Goal: Task Accomplishment & Management: Manage account settings

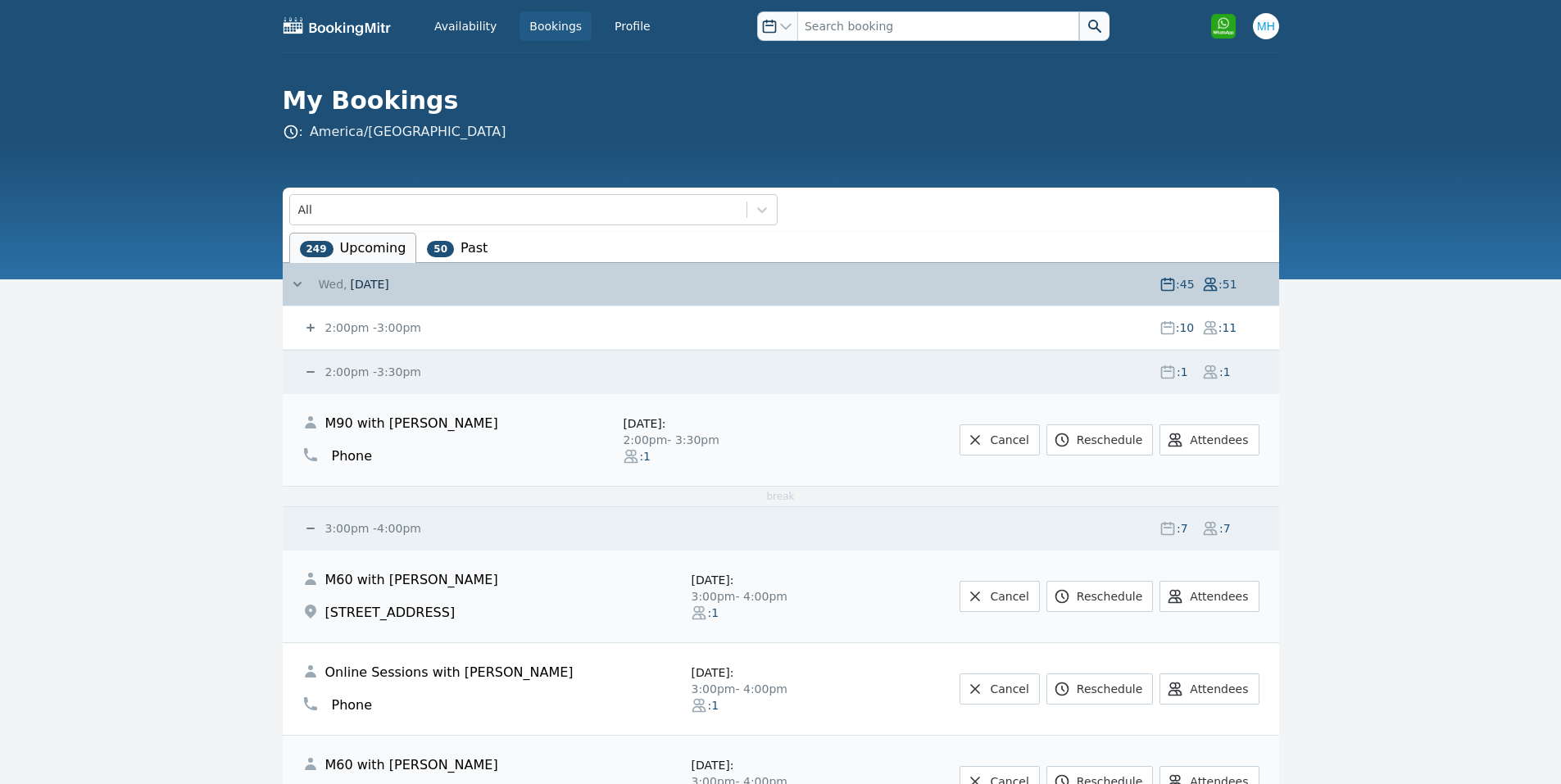
click at [369, 363] on div "2:00pm - 3:30pm : 1 : 1" at bounding box center [790, 372] width 976 height 42
click at [369, 367] on small "2:00pm - 3:30pm" at bounding box center [371, 372] width 99 height 13
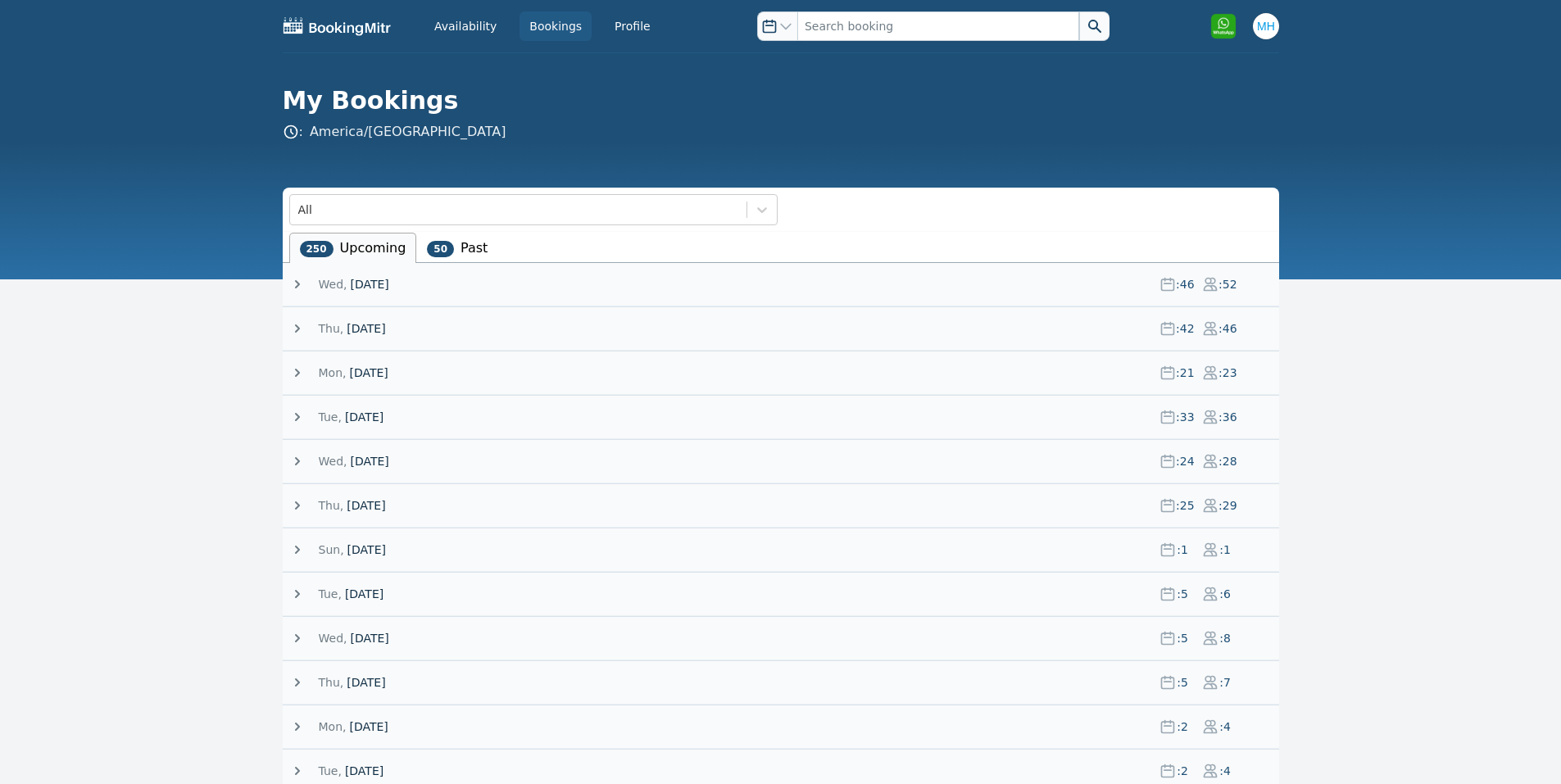
click at [359, 282] on span "[DATE]" at bounding box center [369, 283] width 39 height 16
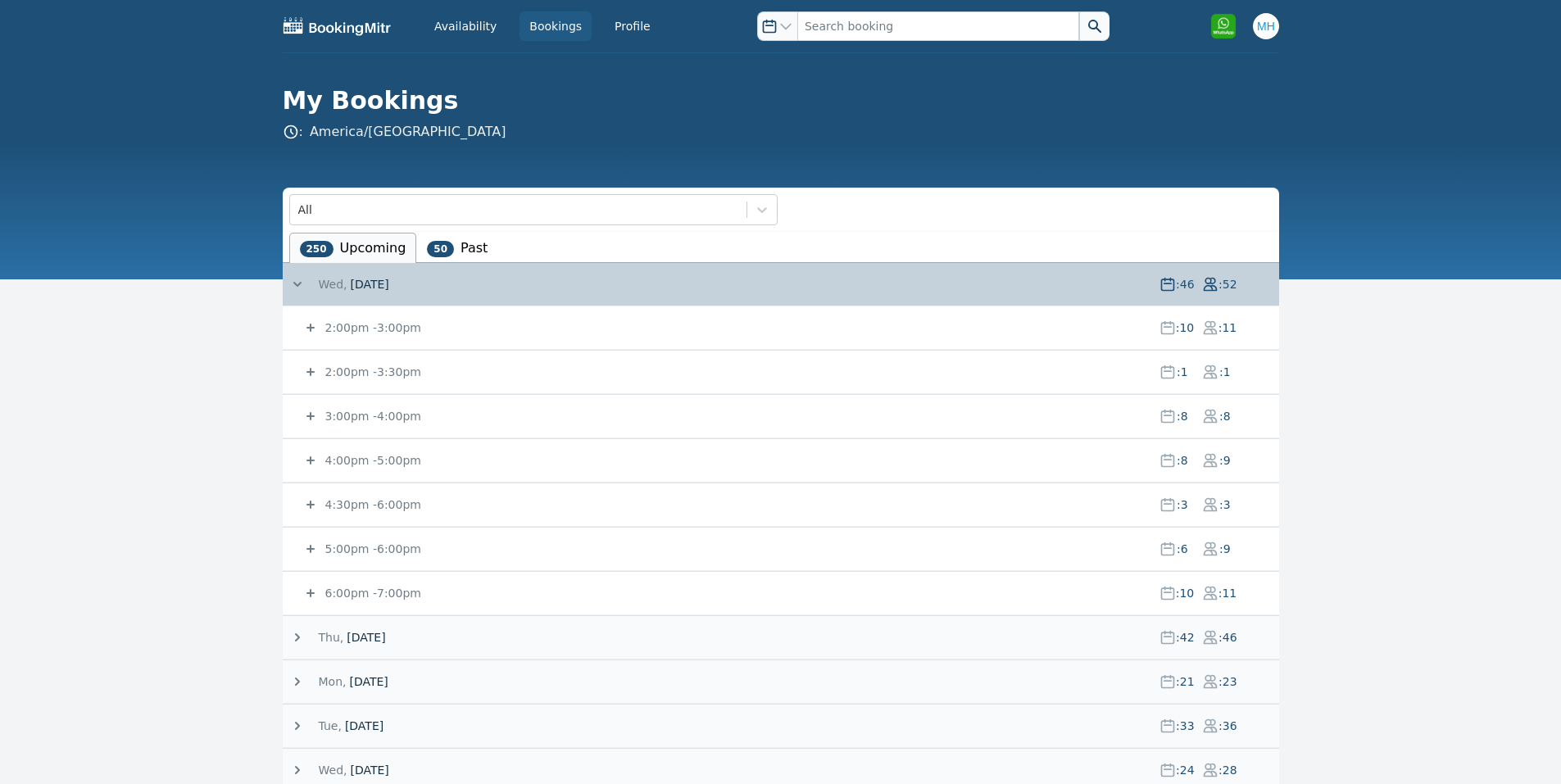
click at [369, 420] on small "3:00pm - 4:00pm" at bounding box center [371, 416] width 99 height 13
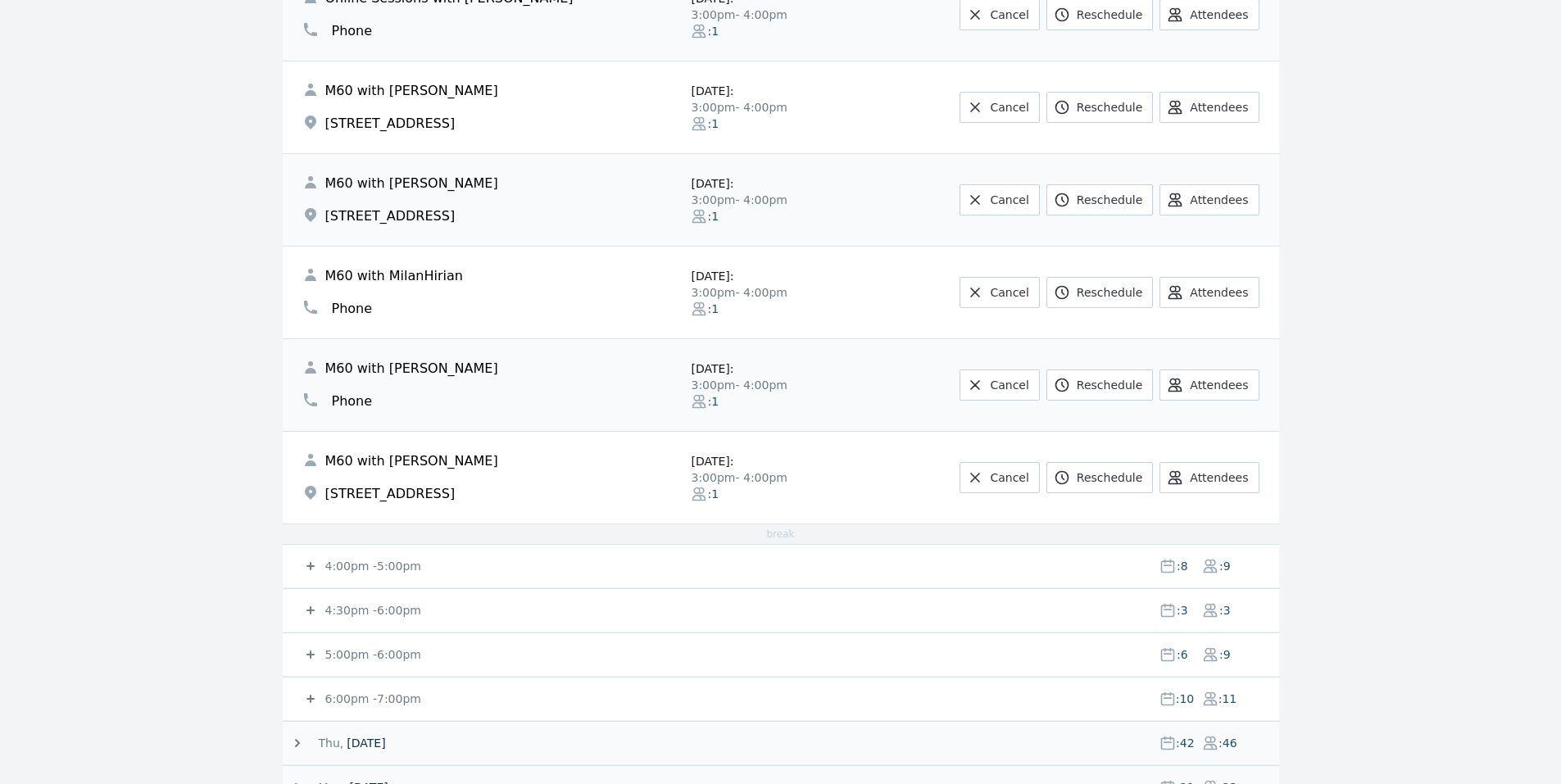
scroll to position [655, 0]
click at [362, 557] on div "4:00pm - 5:00pm : 8 : 9" at bounding box center [790, 565] width 976 height 42
drag, startPoint x: 362, startPoint y: 559, endPoint x: 267, endPoint y: 503, distance: 110.3
click at [363, 559] on small "4:00pm - 5:00pm" at bounding box center [371, 566] width 99 height 13
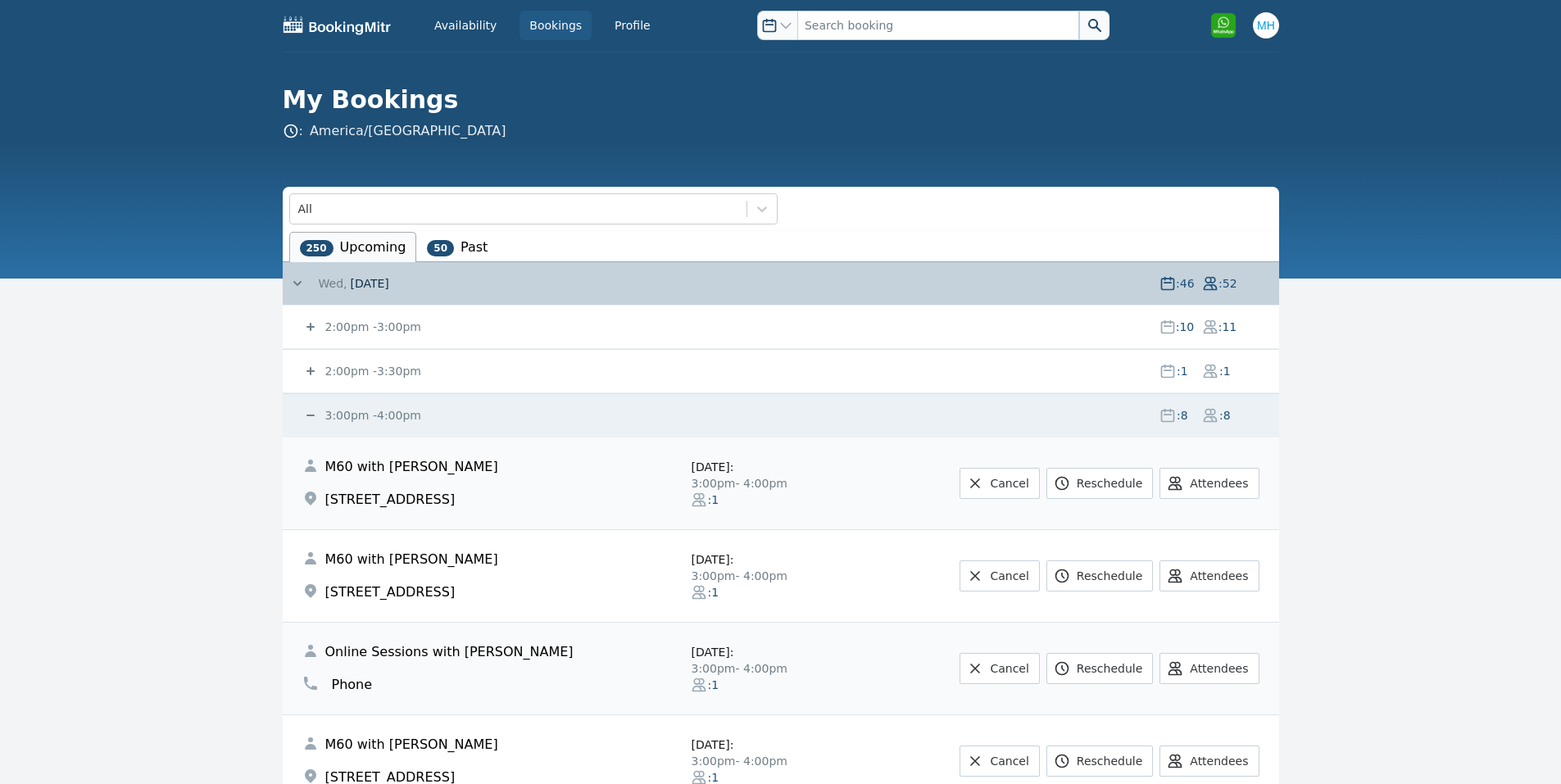
scroll to position [0, 0]
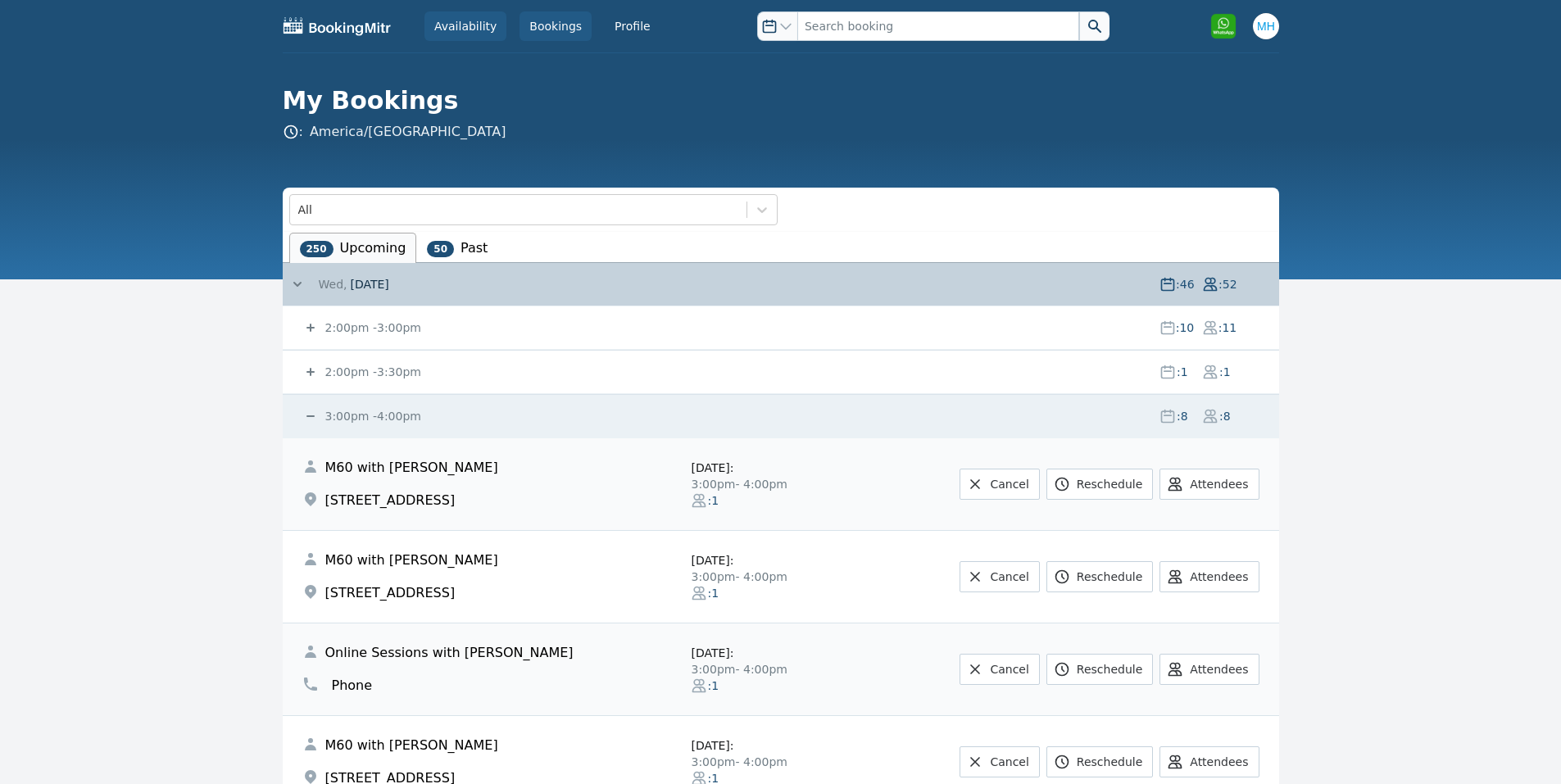
click at [458, 22] on link "Availability" at bounding box center [465, 25] width 82 height 29
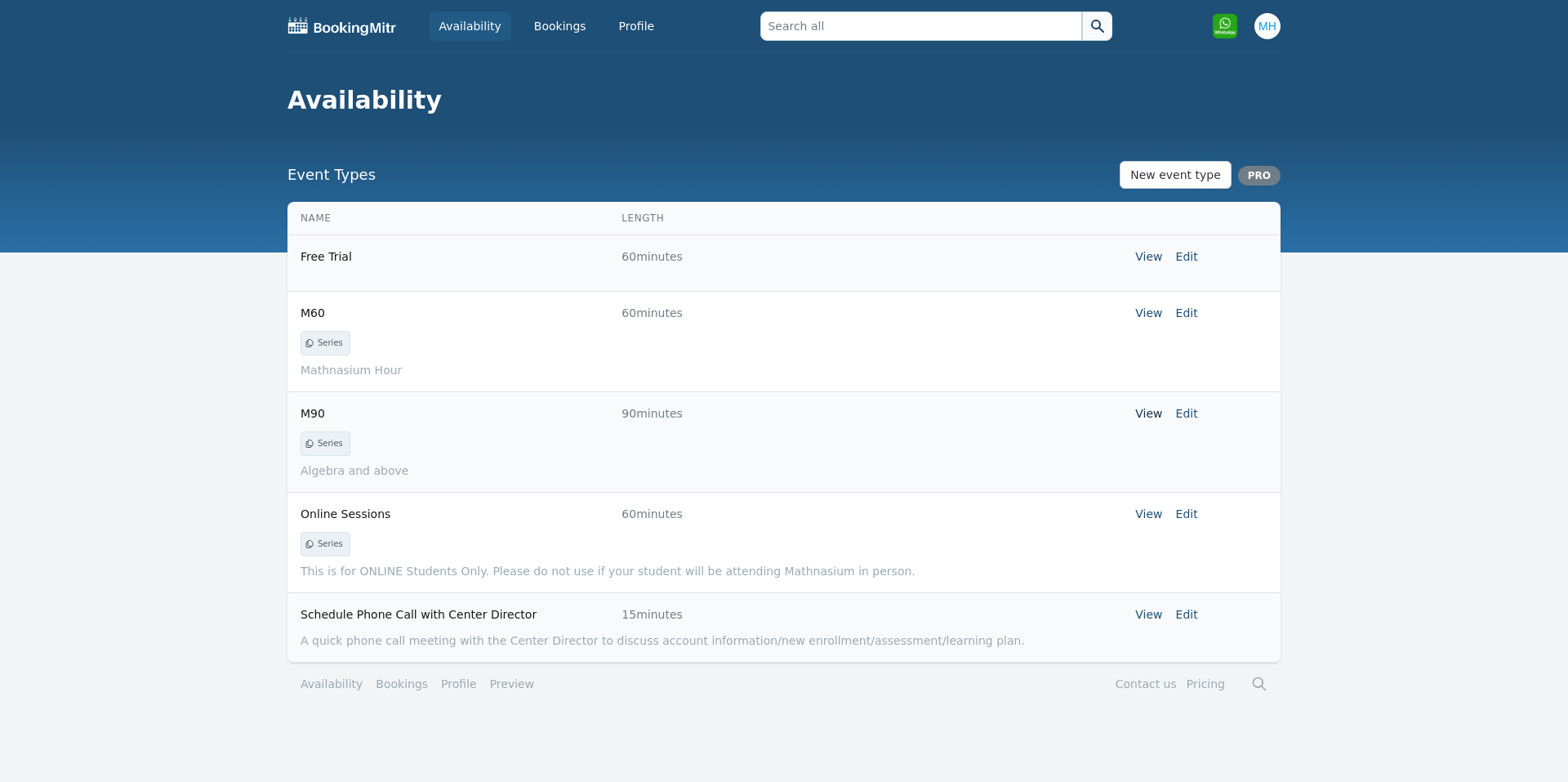
click at [1159, 412] on link "View" at bounding box center [1149, 413] width 27 height 13
click at [539, 25] on link "Bookings" at bounding box center [560, 25] width 72 height 29
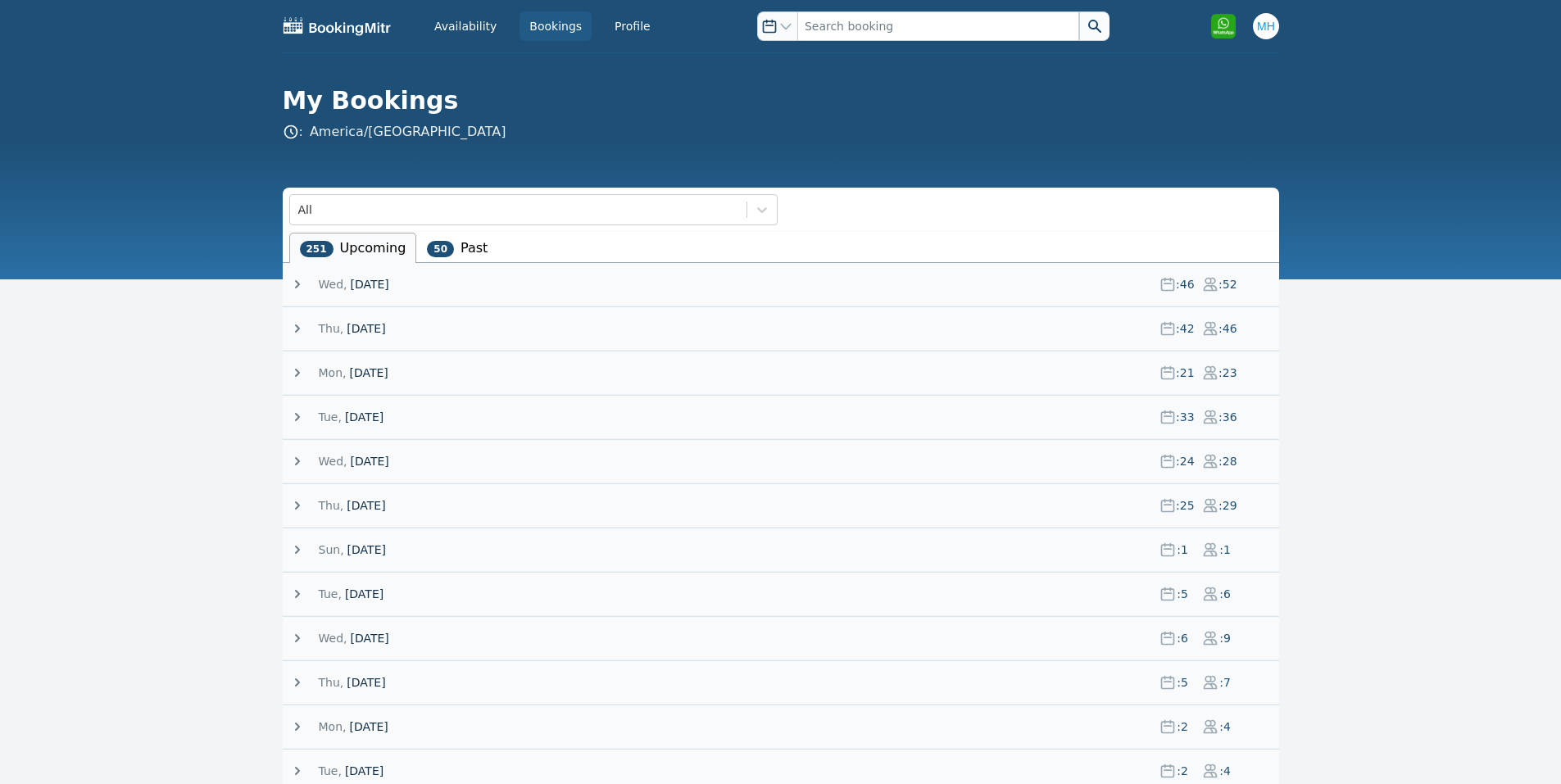
click at [365, 365] on span "[DATE]" at bounding box center [368, 372] width 39 height 16
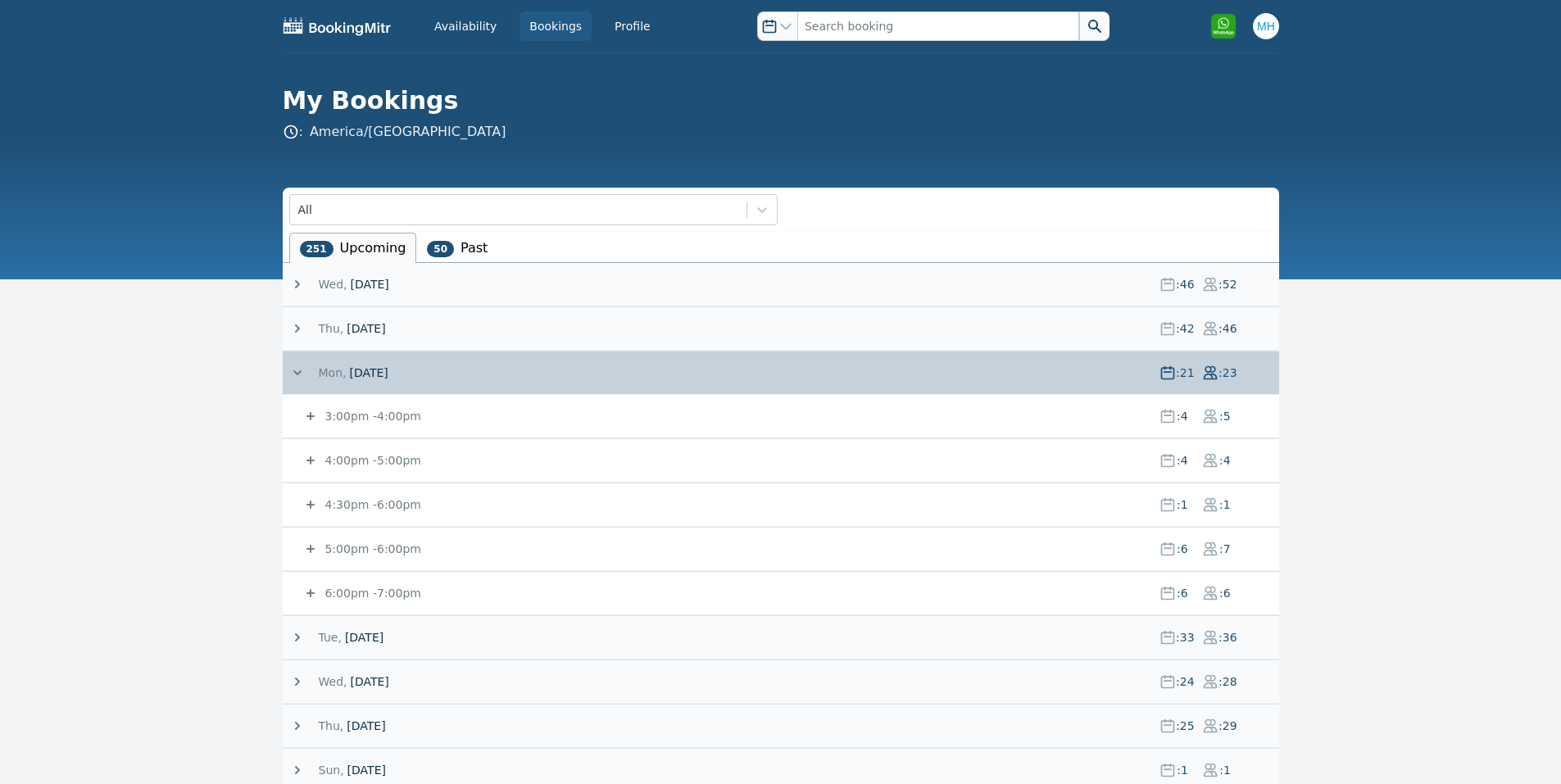
click at [323, 414] on small "3:00pm - 4:00pm" at bounding box center [371, 416] width 99 height 13
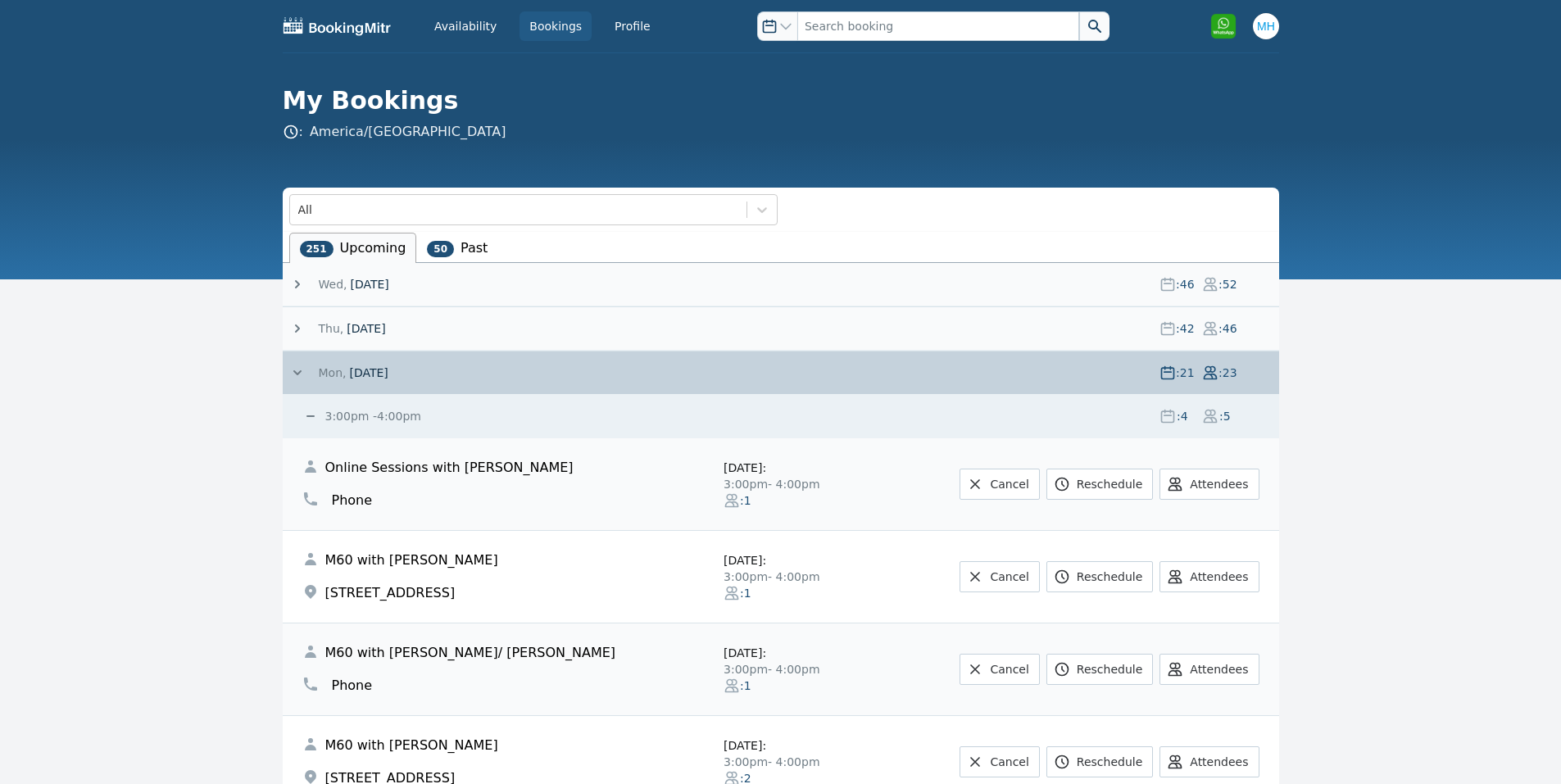
click at [376, 413] on small "3:00pm - 4:00pm" at bounding box center [371, 416] width 99 height 13
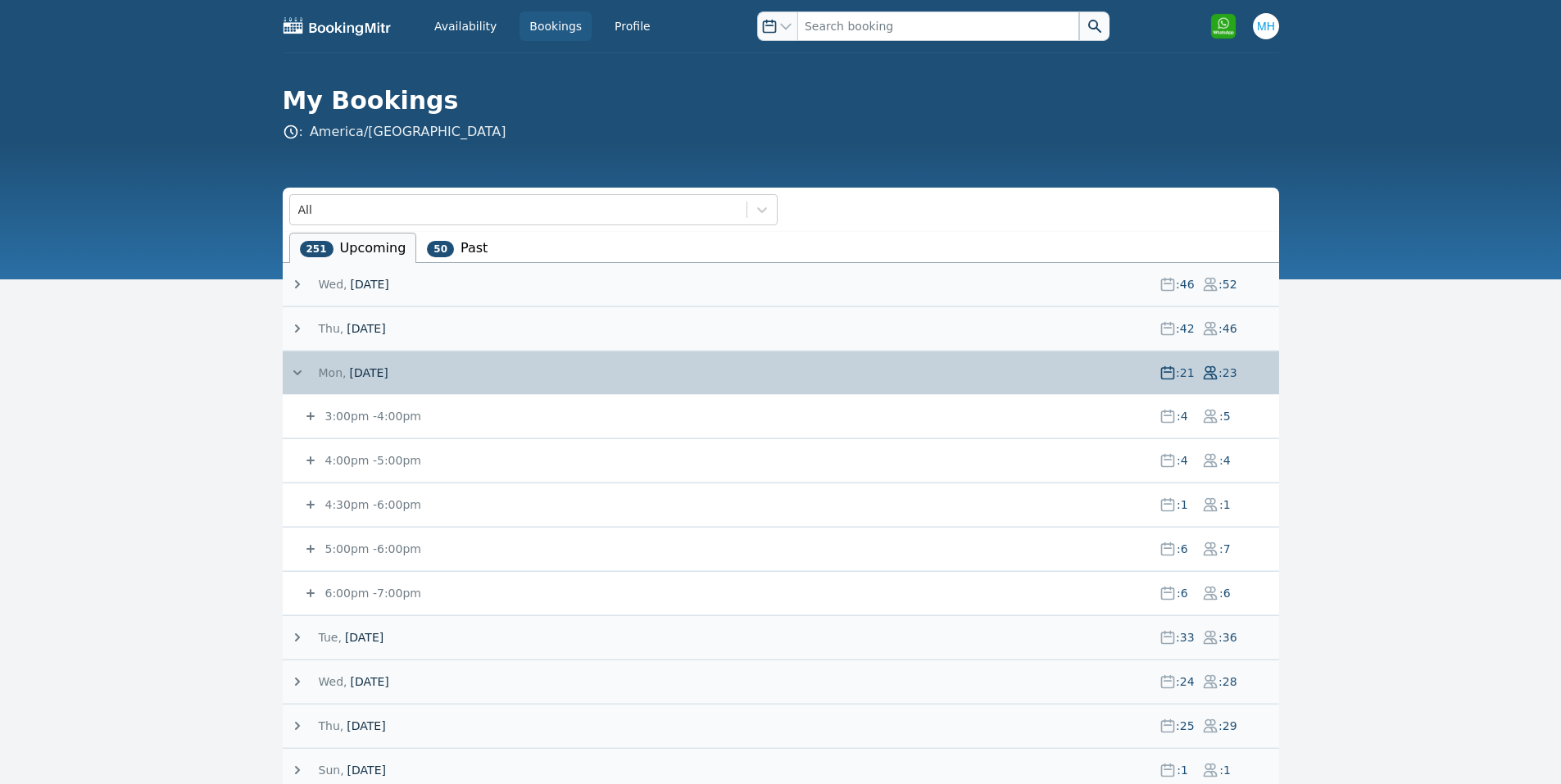
click at [352, 462] on small "4:00pm - 5:00pm" at bounding box center [371, 460] width 99 height 13
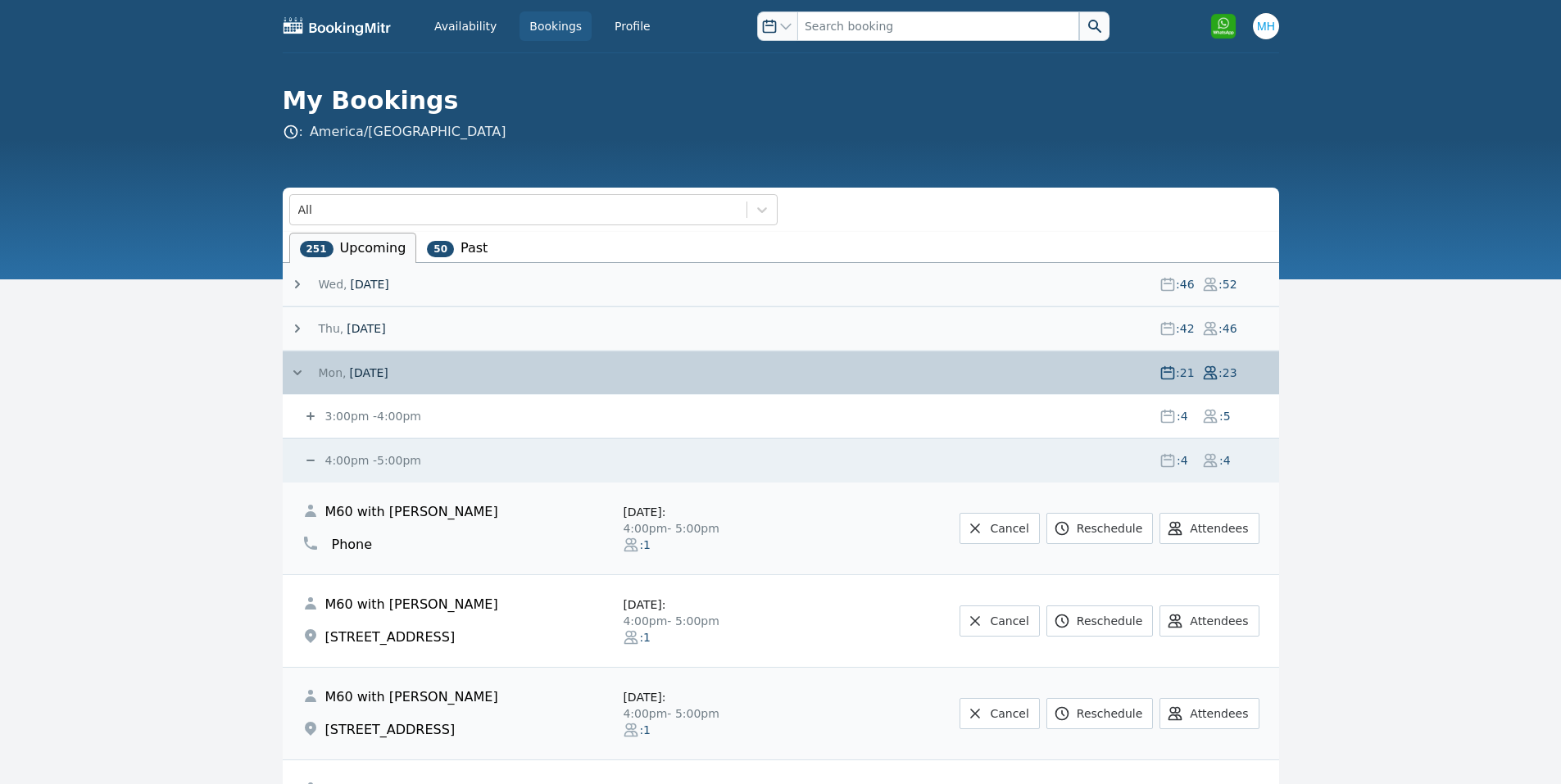
click at [352, 462] on small "4:00pm - 5:00pm" at bounding box center [371, 460] width 99 height 13
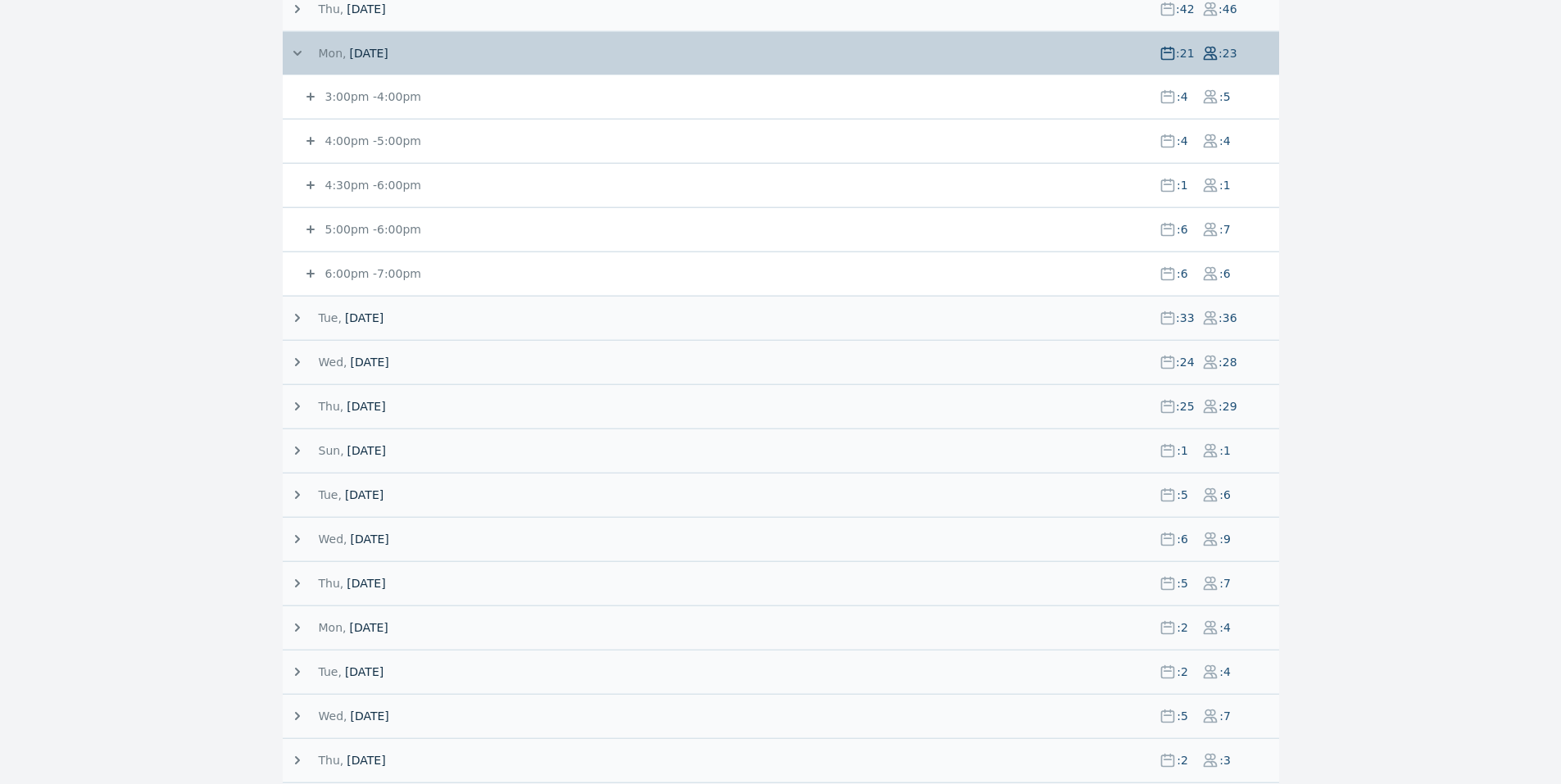
scroll to position [328, 0]
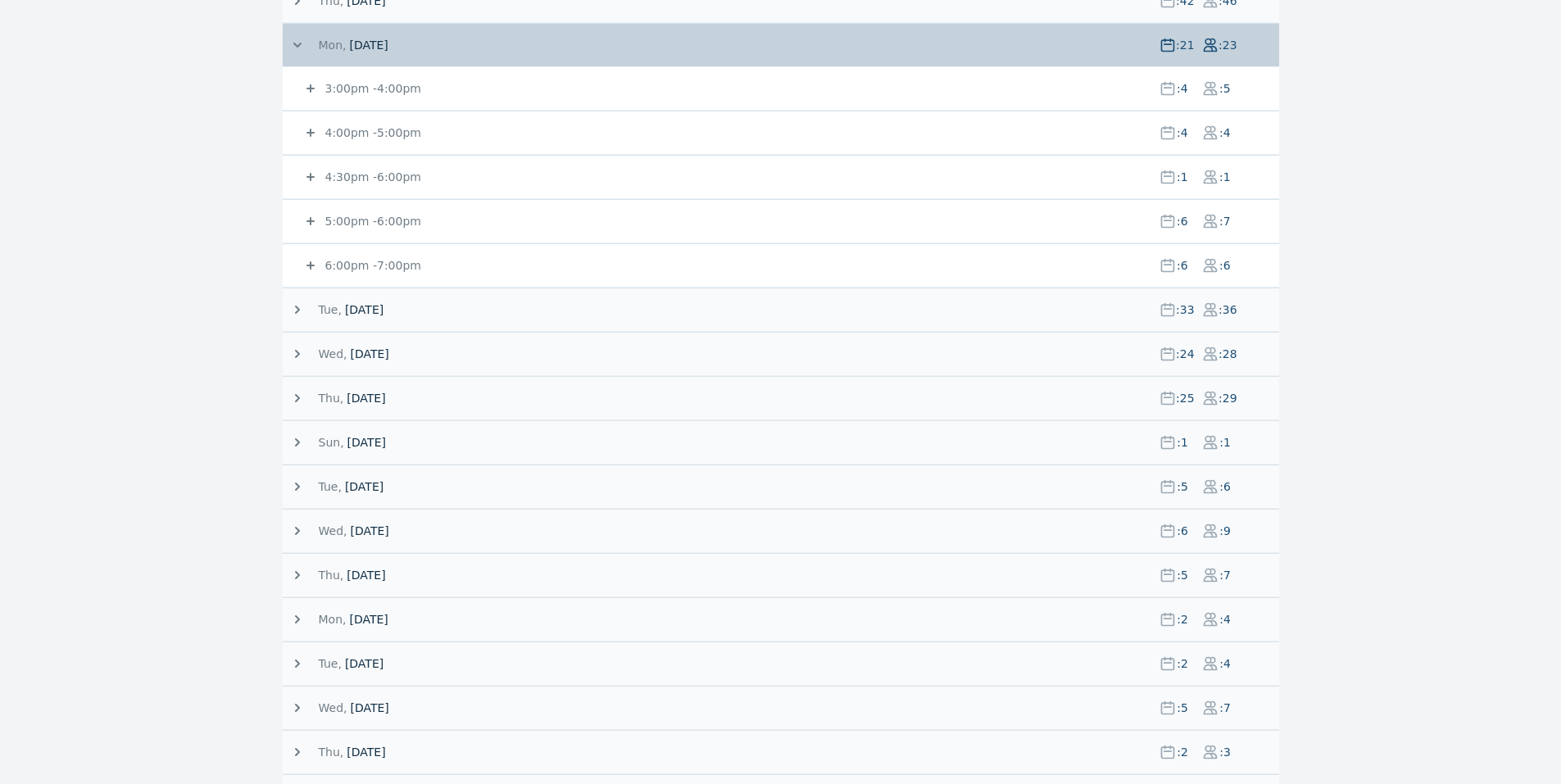
click at [362, 259] on small "6:00pm - 7:00pm" at bounding box center [371, 265] width 99 height 13
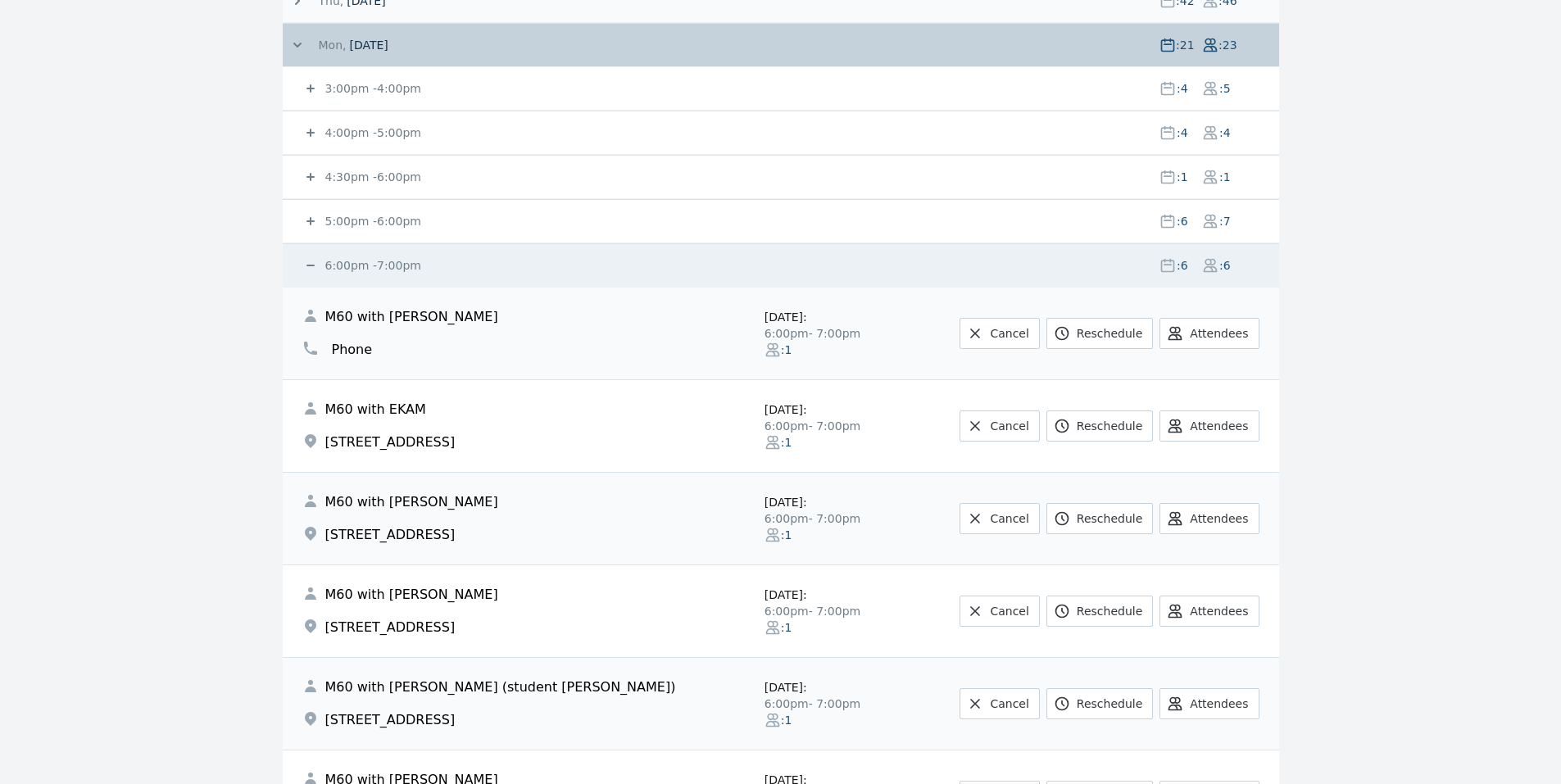
click at [345, 216] on small "5:00pm - 6:00pm" at bounding box center [371, 221] width 99 height 13
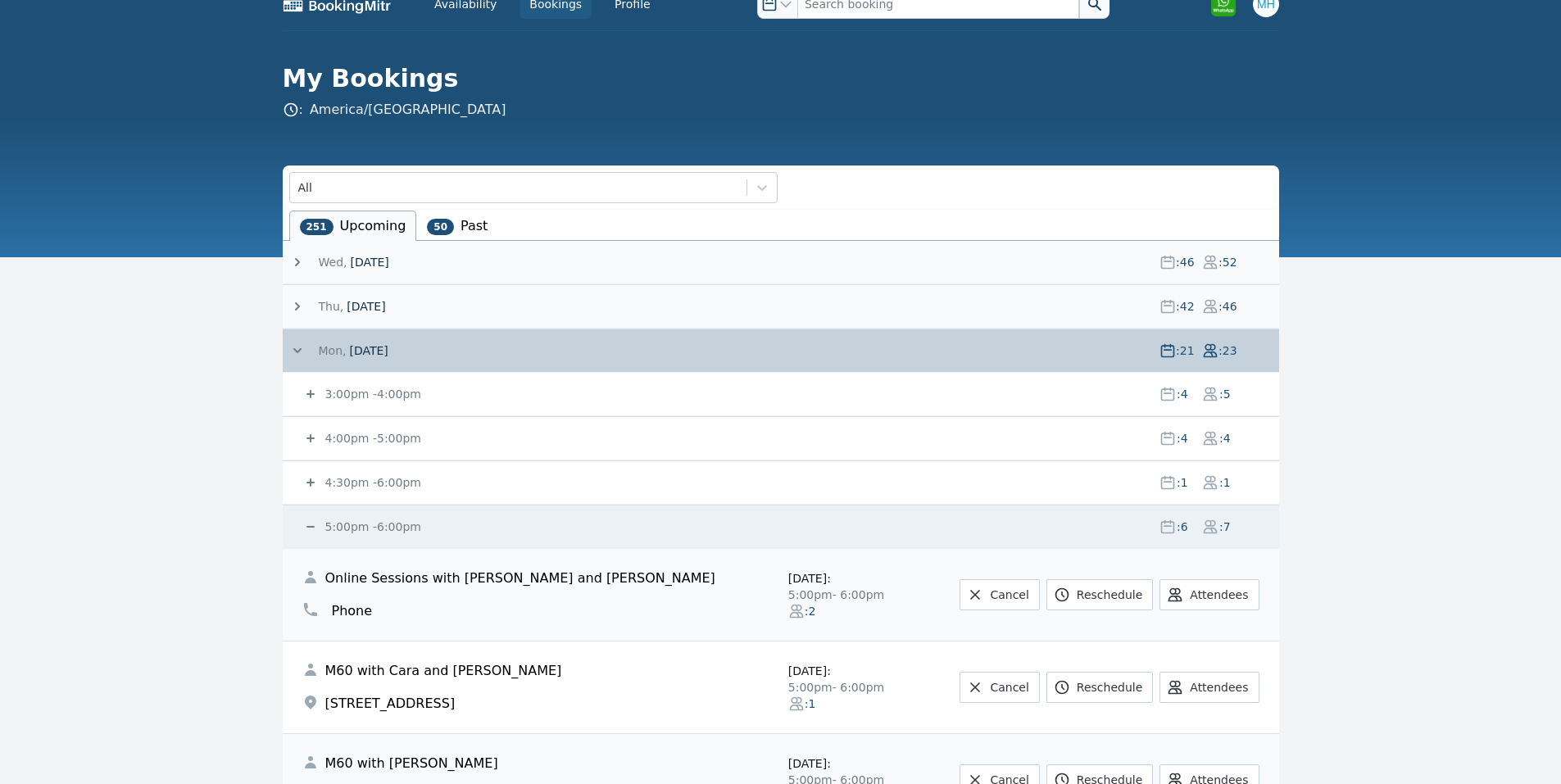
scroll to position [0, 0]
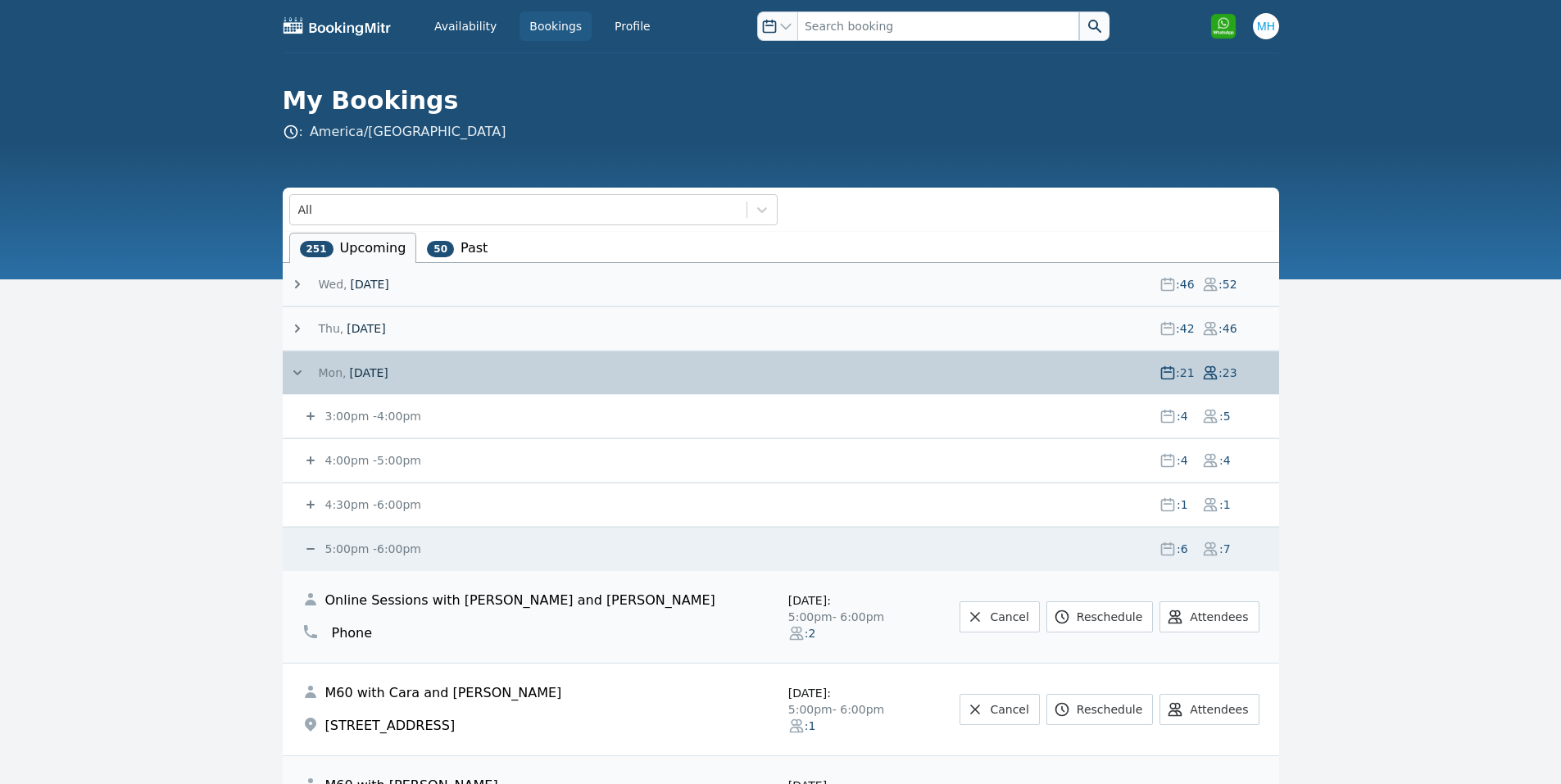
click at [356, 546] on small "5:00pm - 6:00pm" at bounding box center [371, 549] width 99 height 13
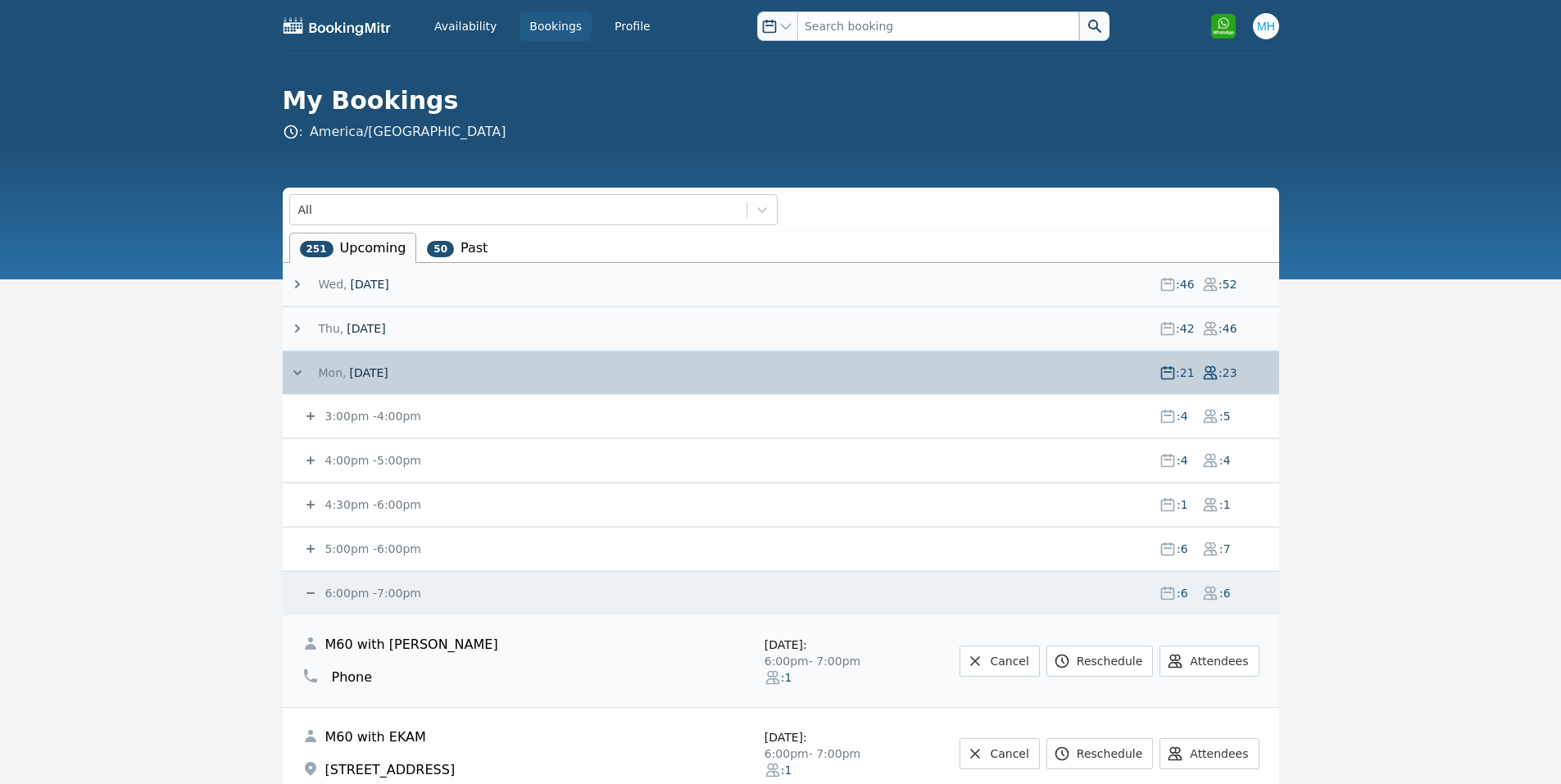
drag, startPoint x: 351, startPoint y: 588, endPoint x: 342, endPoint y: 432, distance: 156.3
click at [351, 586] on small "6:00pm - 7:00pm" at bounding box center [371, 593] width 99 height 13
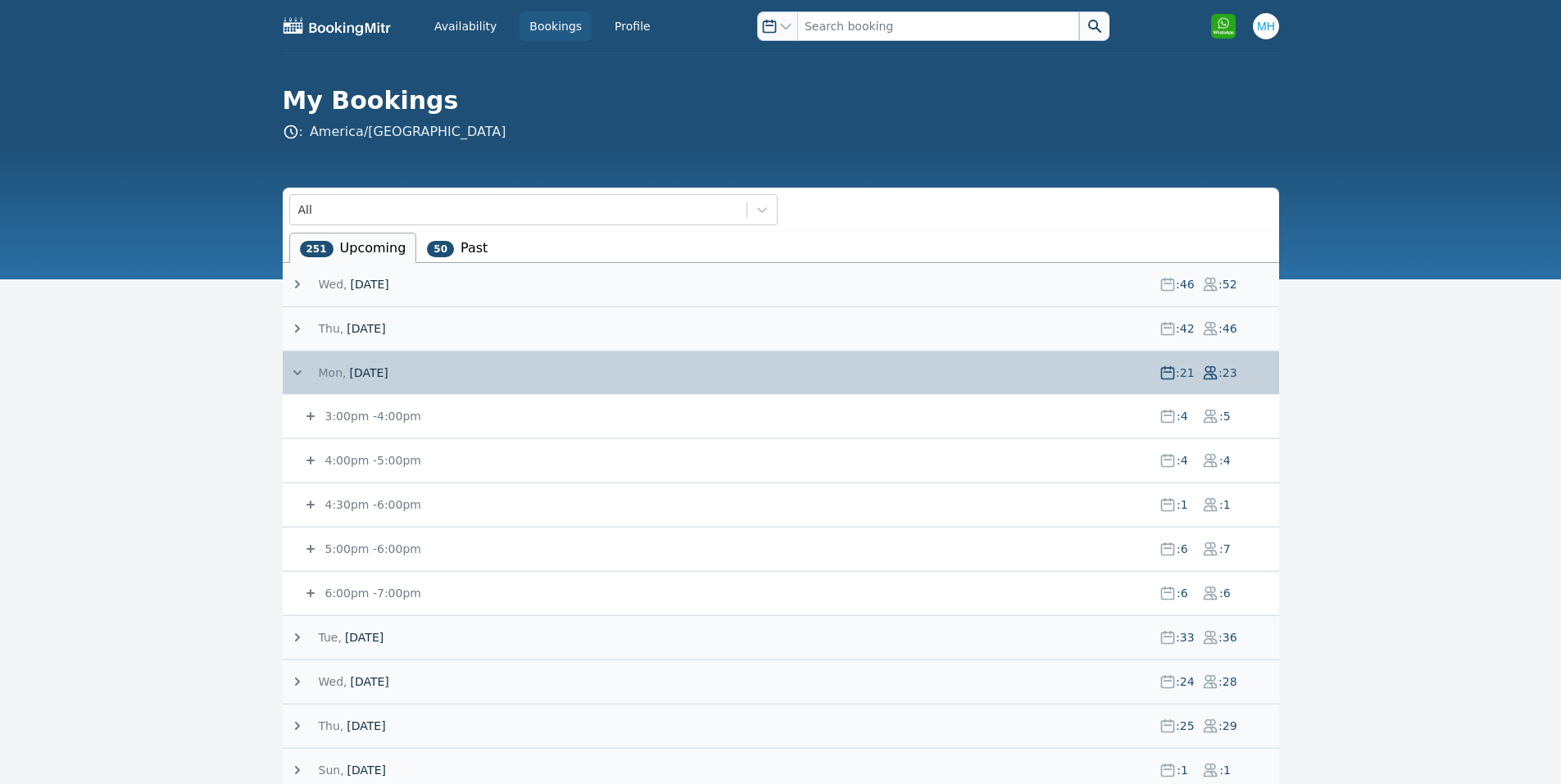
click at [401, 542] on small "5:00pm - 6:00pm" at bounding box center [371, 549] width 99 height 13
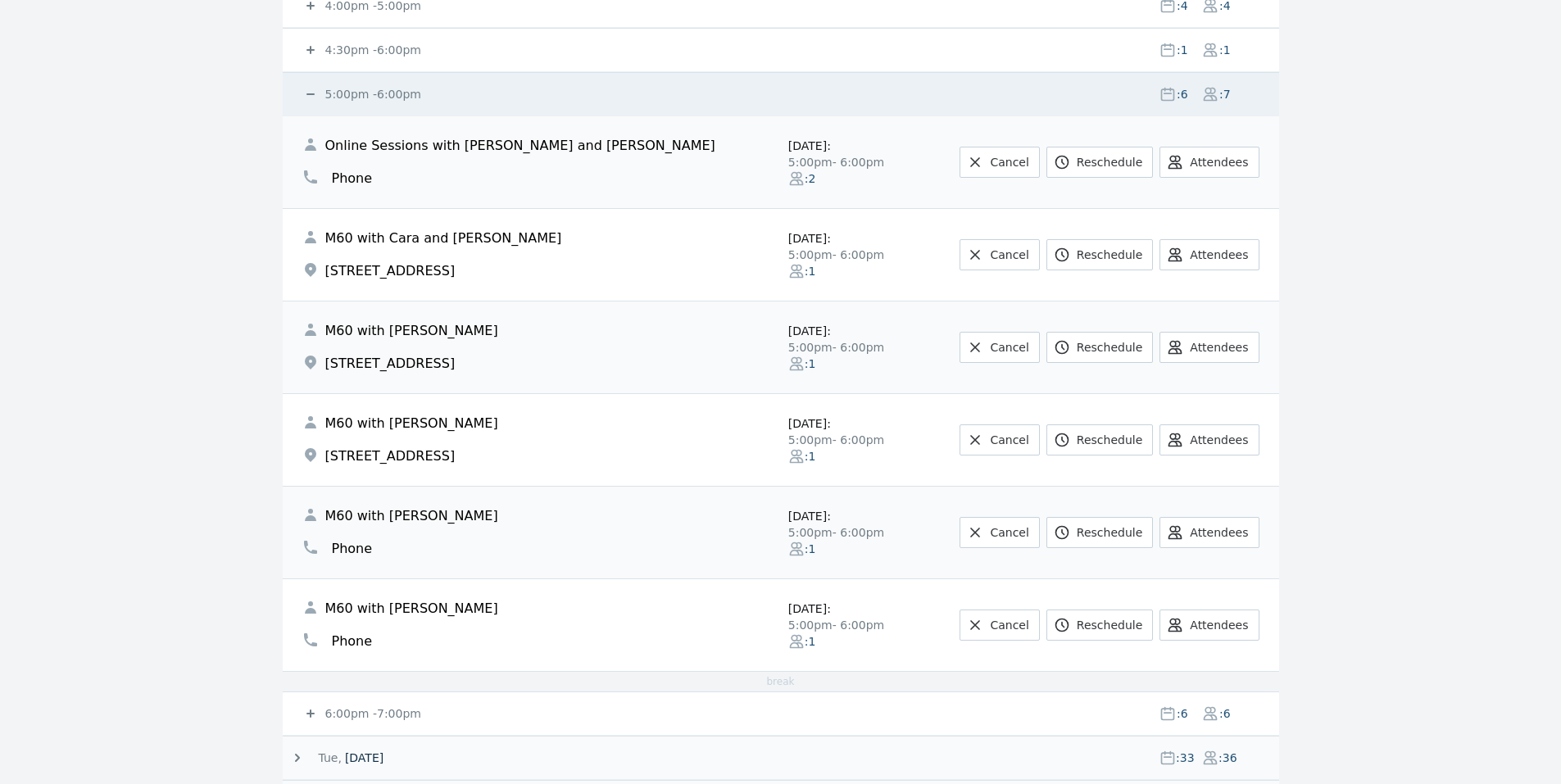
scroll to position [655, 0]
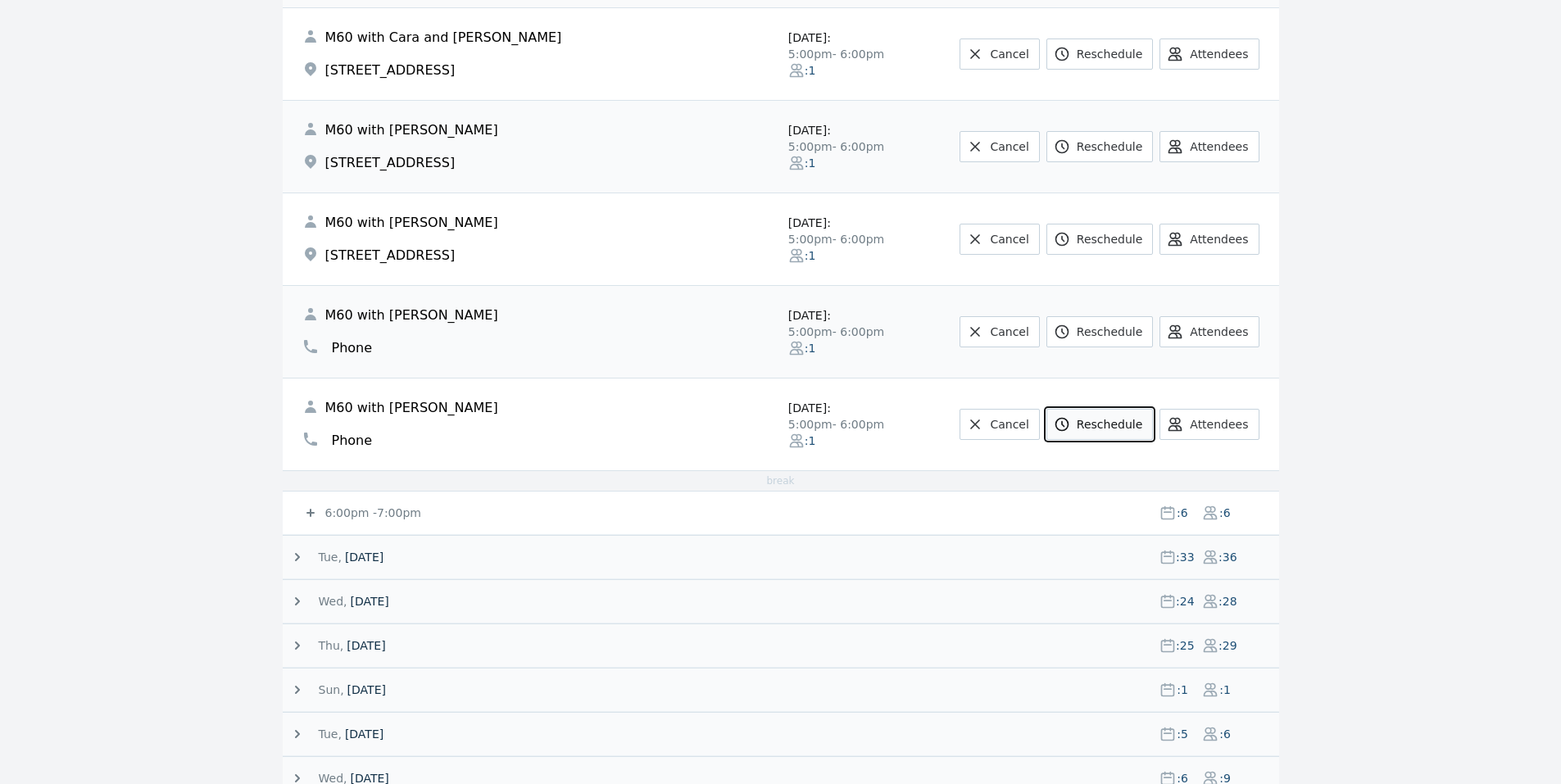
drag, startPoint x: 1102, startPoint y: 421, endPoint x: 1110, endPoint y: 418, distance: 8.5
click at [1102, 420] on link "Reschedule" at bounding box center [1099, 424] width 106 height 31
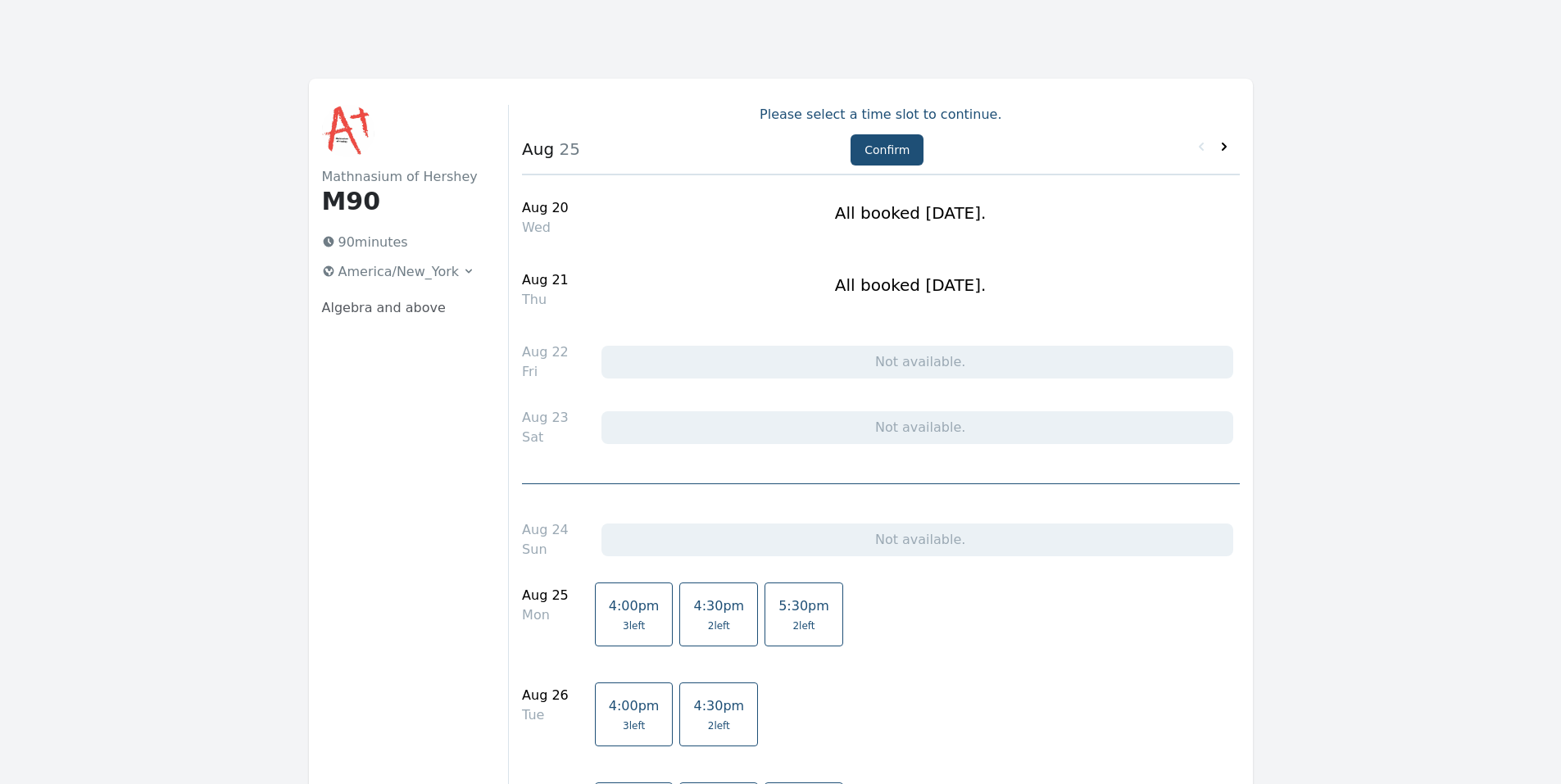
click at [1227, 149] on icon at bounding box center [1224, 146] width 16 height 16
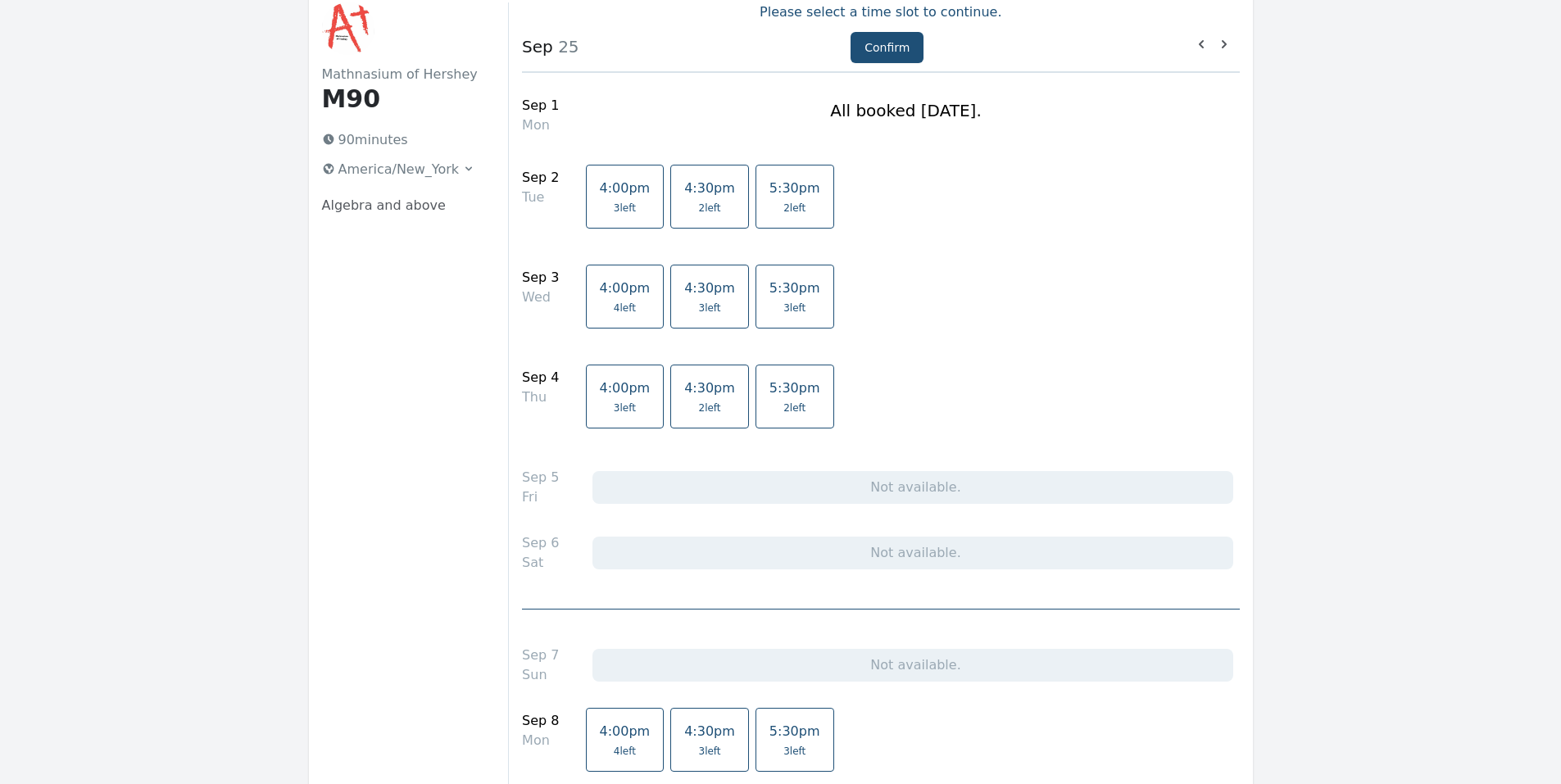
scroll to position [59, 0]
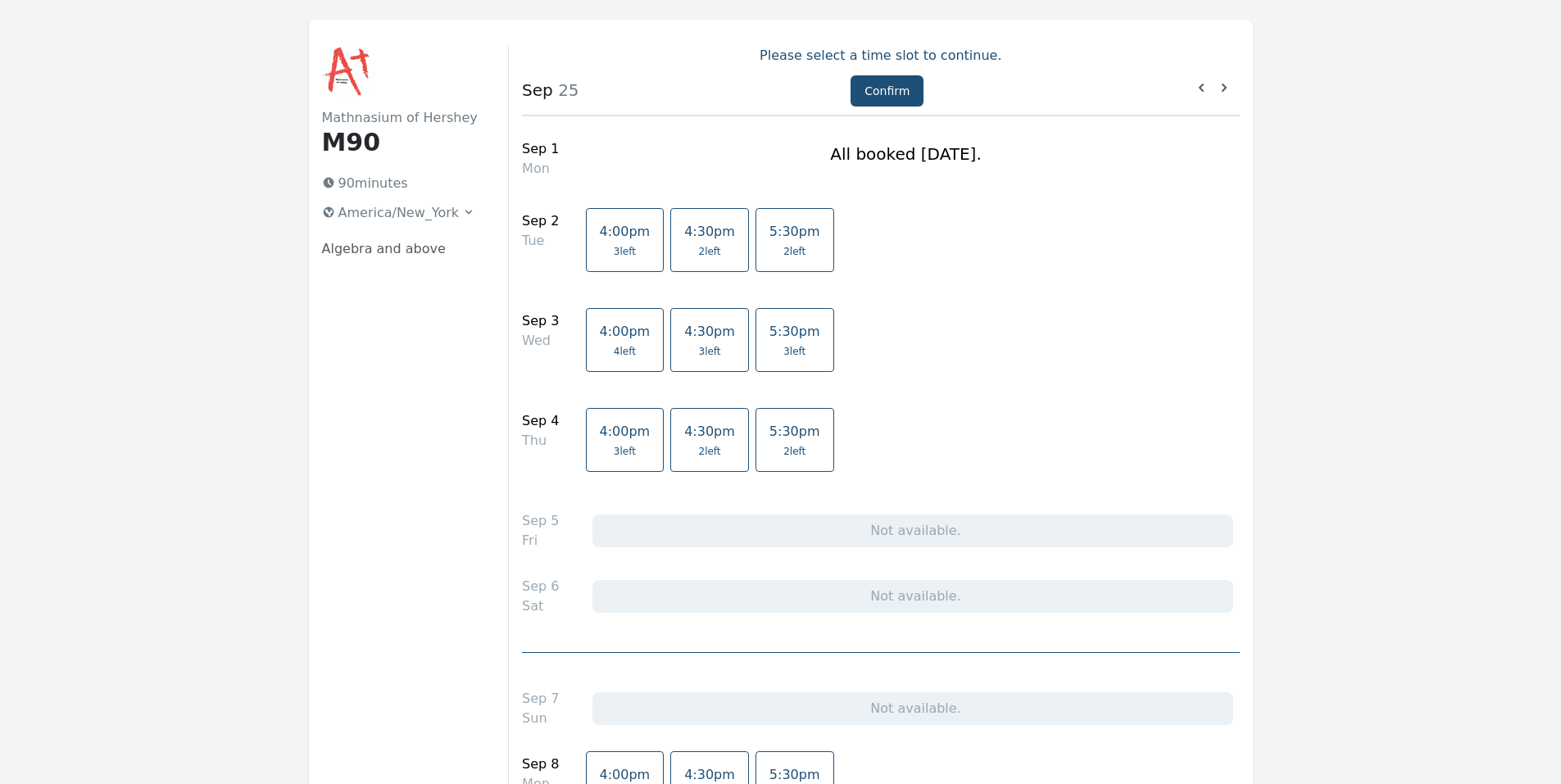
click at [699, 357] on span "3 left" at bounding box center [709, 351] width 22 height 13
click at [871, 97] on button "Confirm" at bounding box center [886, 90] width 72 height 31
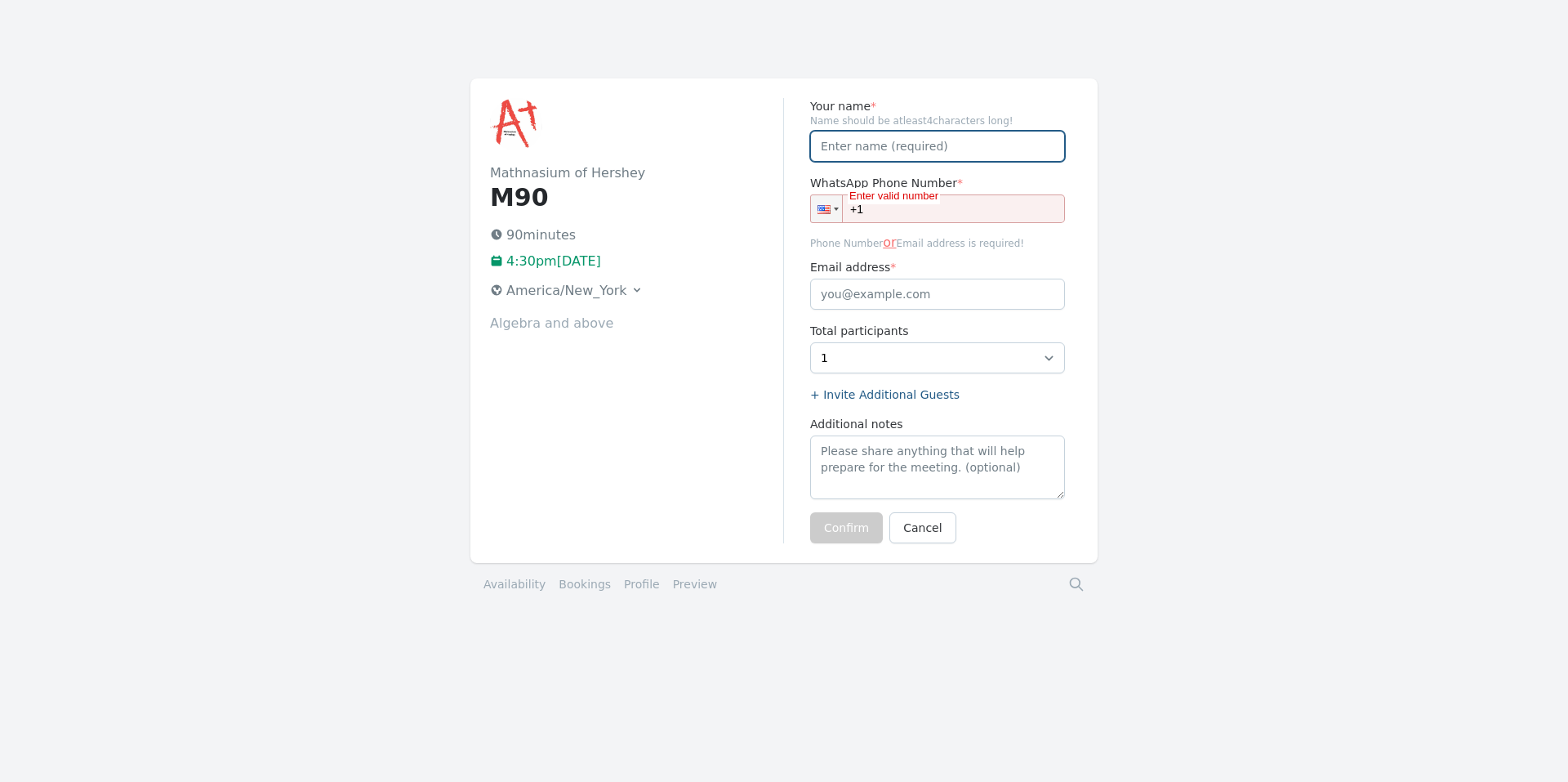
click at [917, 145] on input "Your name *" at bounding box center [937, 146] width 255 height 31
type input "Sam Zirandi"
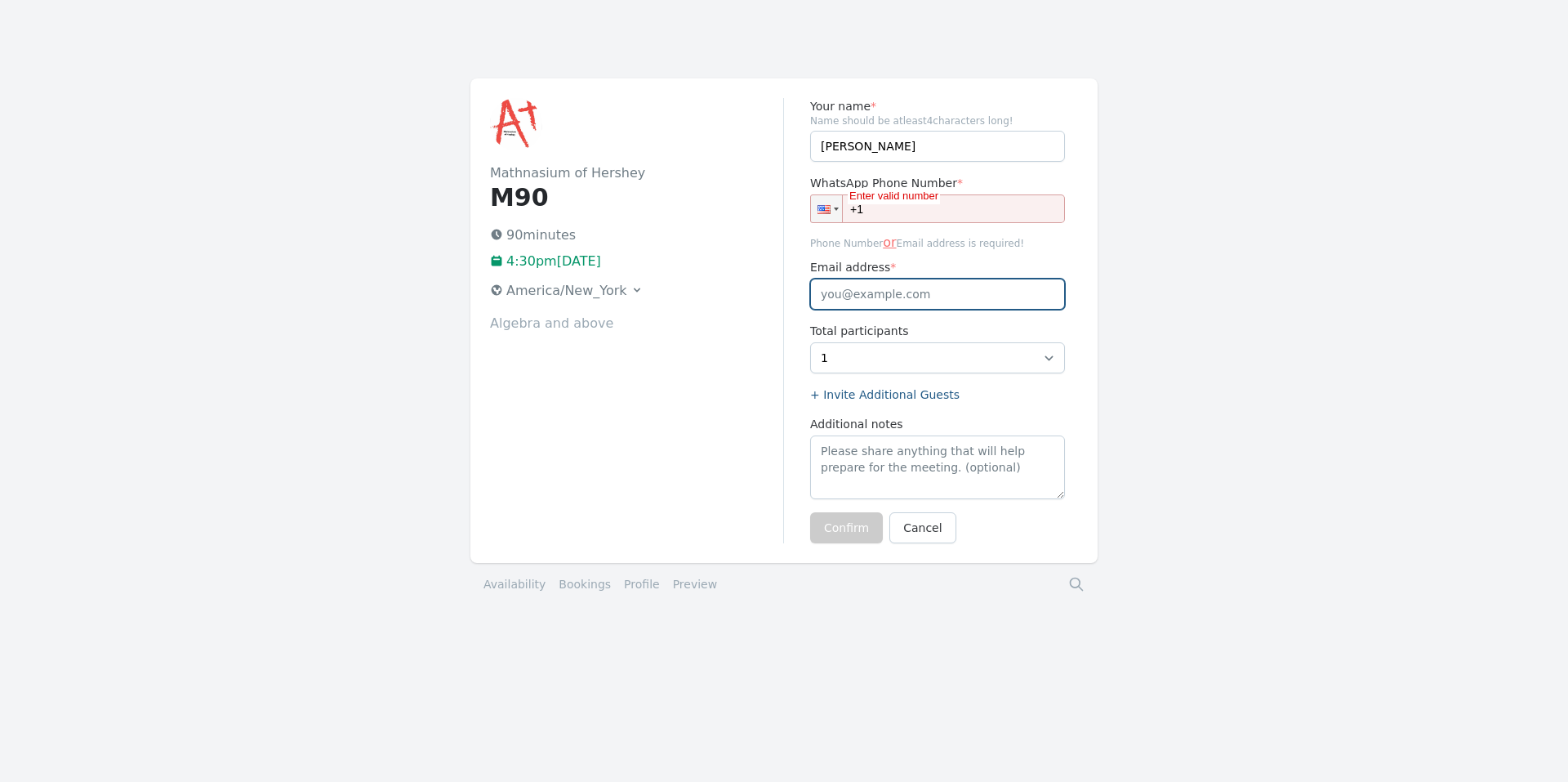
click at [908, 293] on input "Email address *" at bounding box center [937, 294] width 255 height 31
paste input "bijan1291@gmail.com"
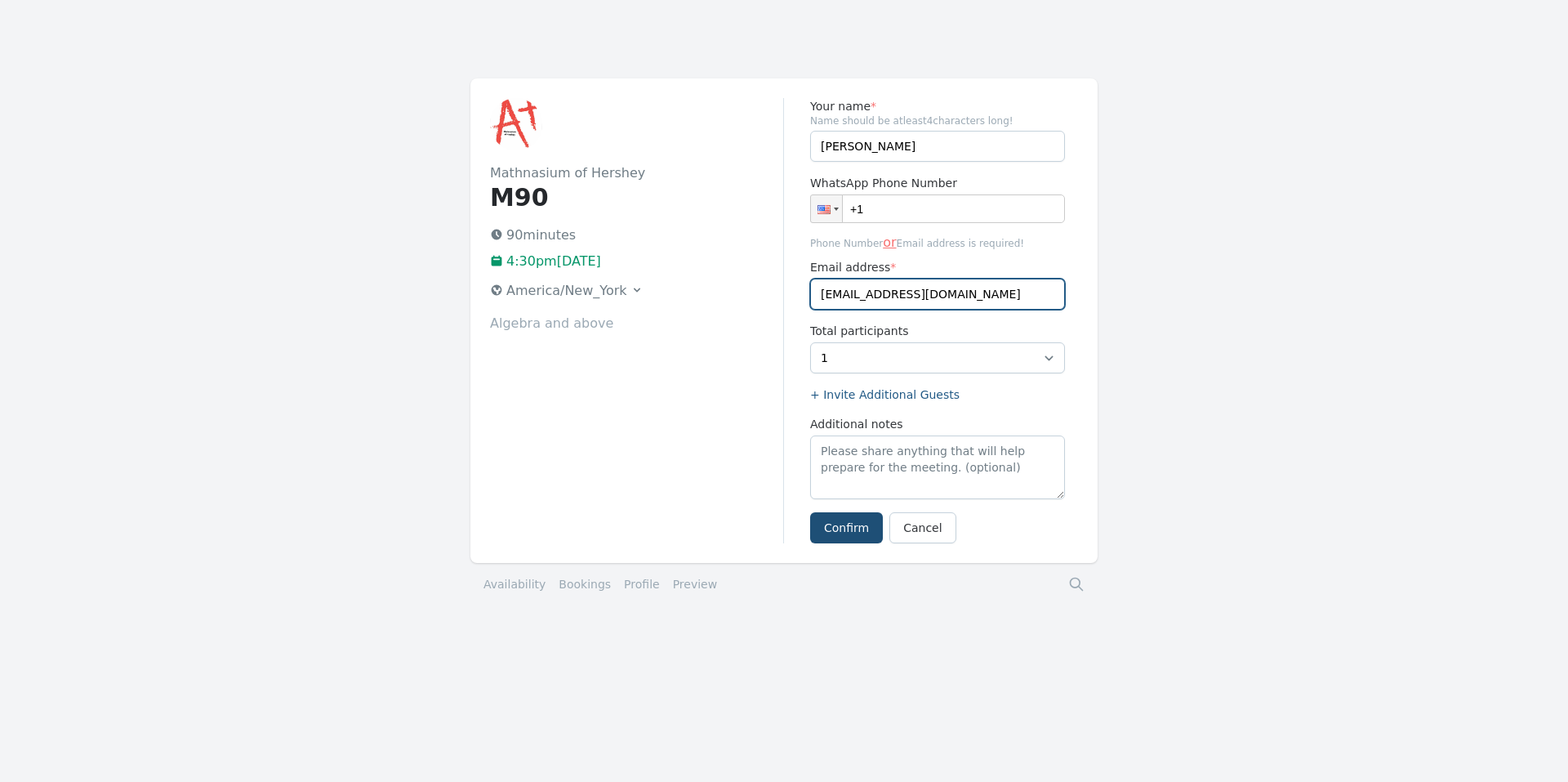
type input "bijan1291@gmail.com"
click at [928, 216] on input "+1" at bounding box center [937, 208] width 255 height 28
paste input "(599) 412-6622"
type input "+1 (599) 412-6622"
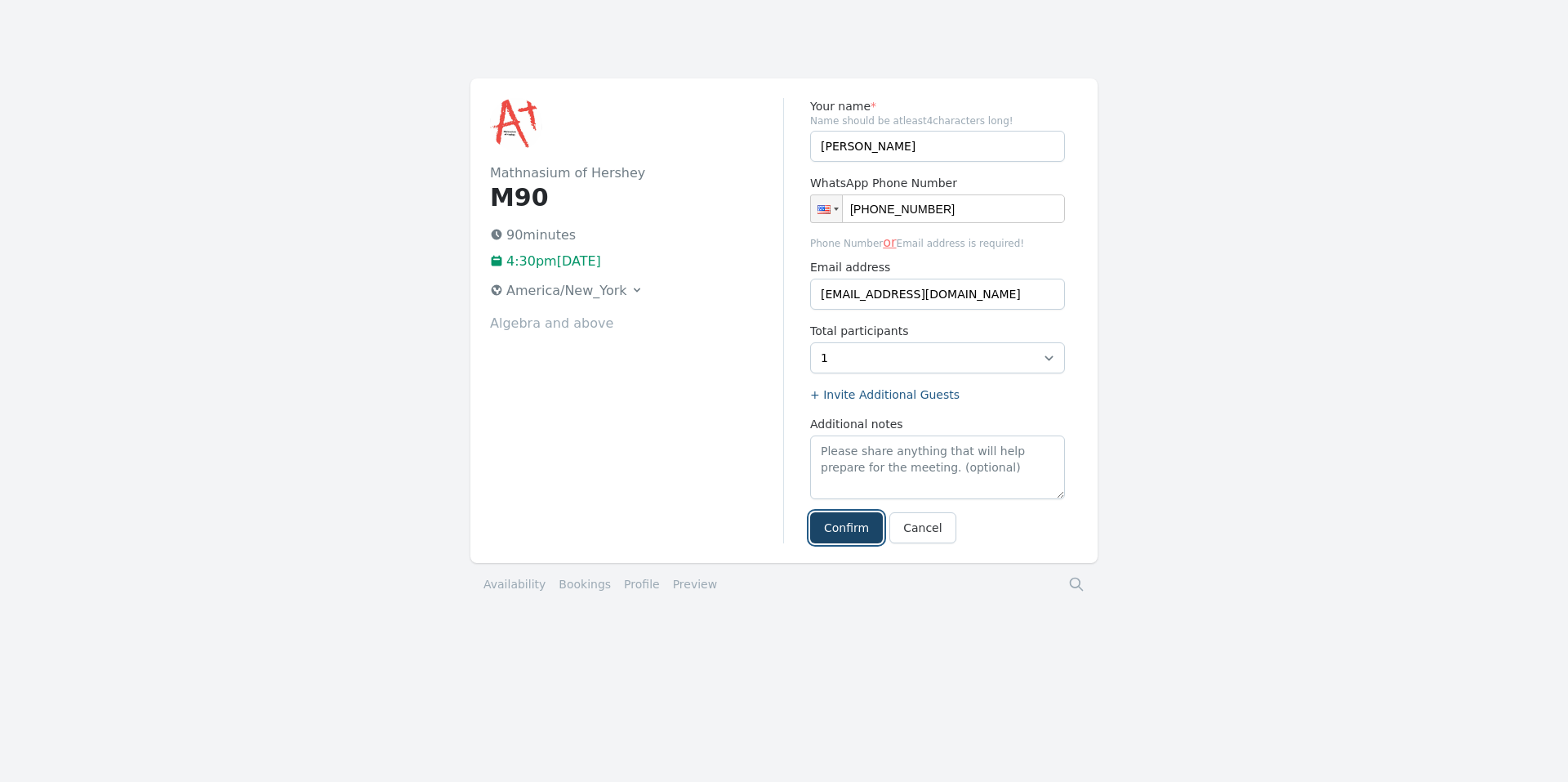
click at [847, 524] on button "Confirm" at bounding box center [845, 528] width 72 height 31
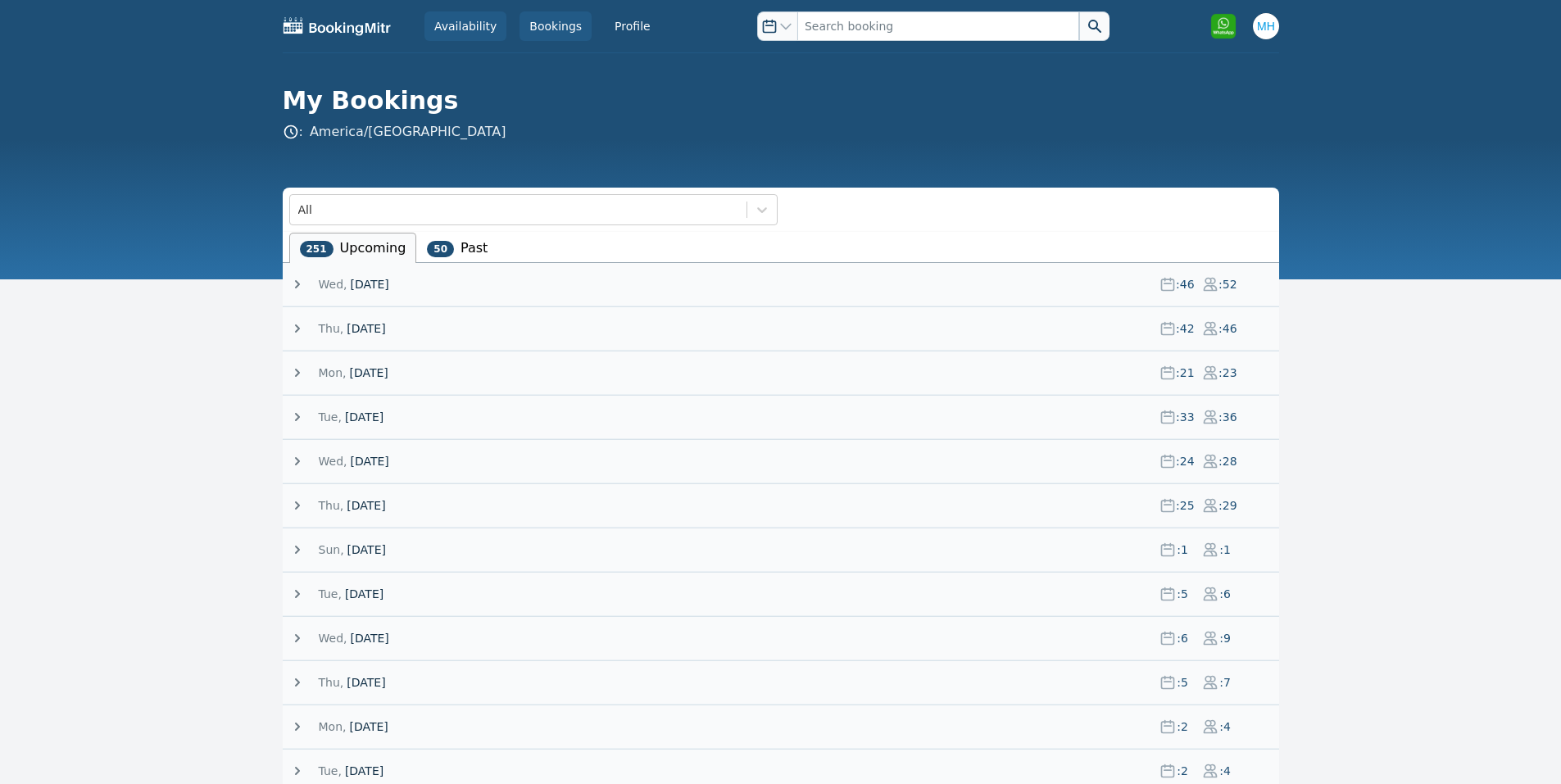
click at [484, 13] on link "Availability" at bounding box center [465, 25] width 82 height 29
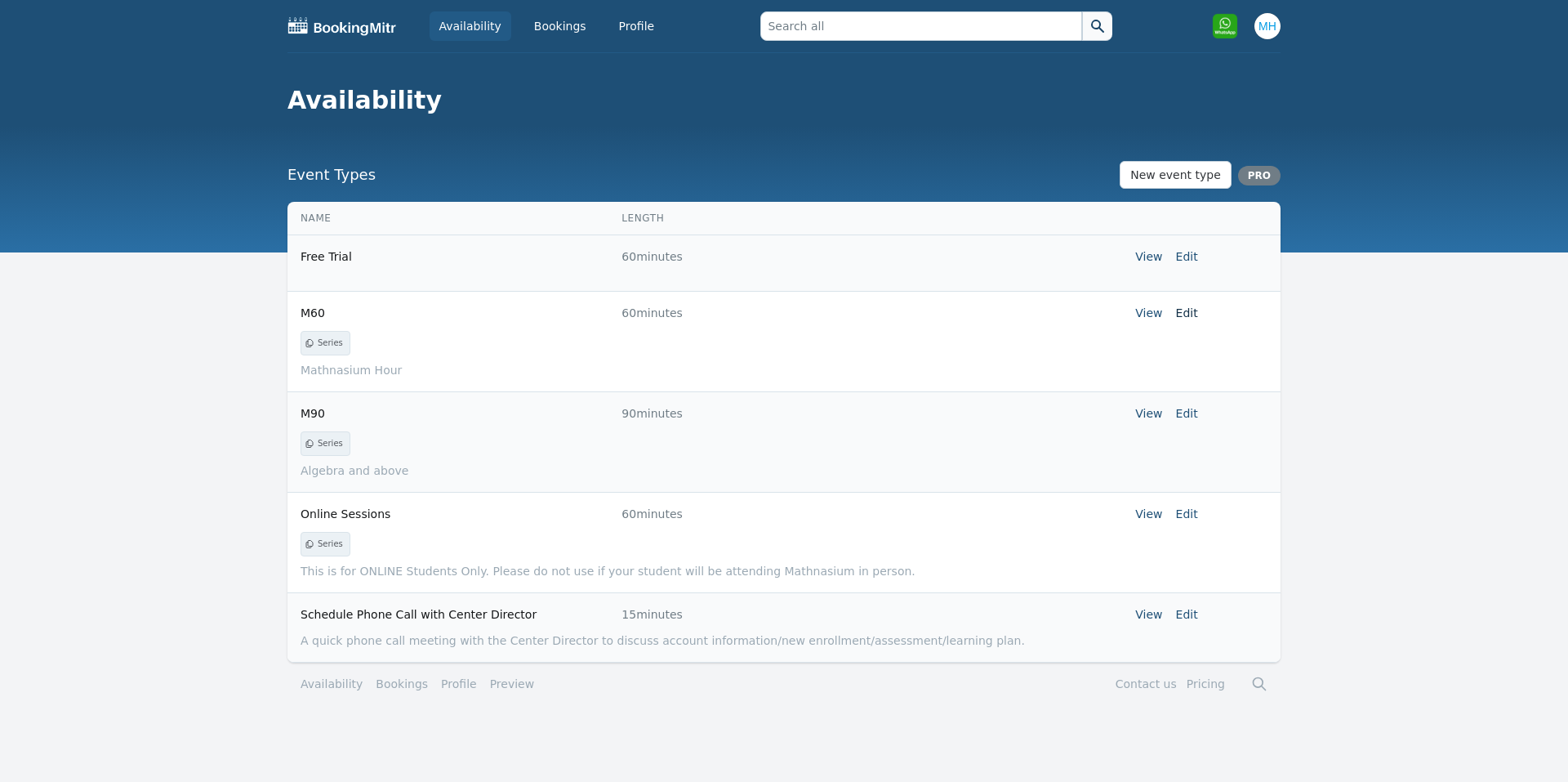
click at [1185, 306] on link "Edit" at bounding box center [1186, 313] width 22 height 13
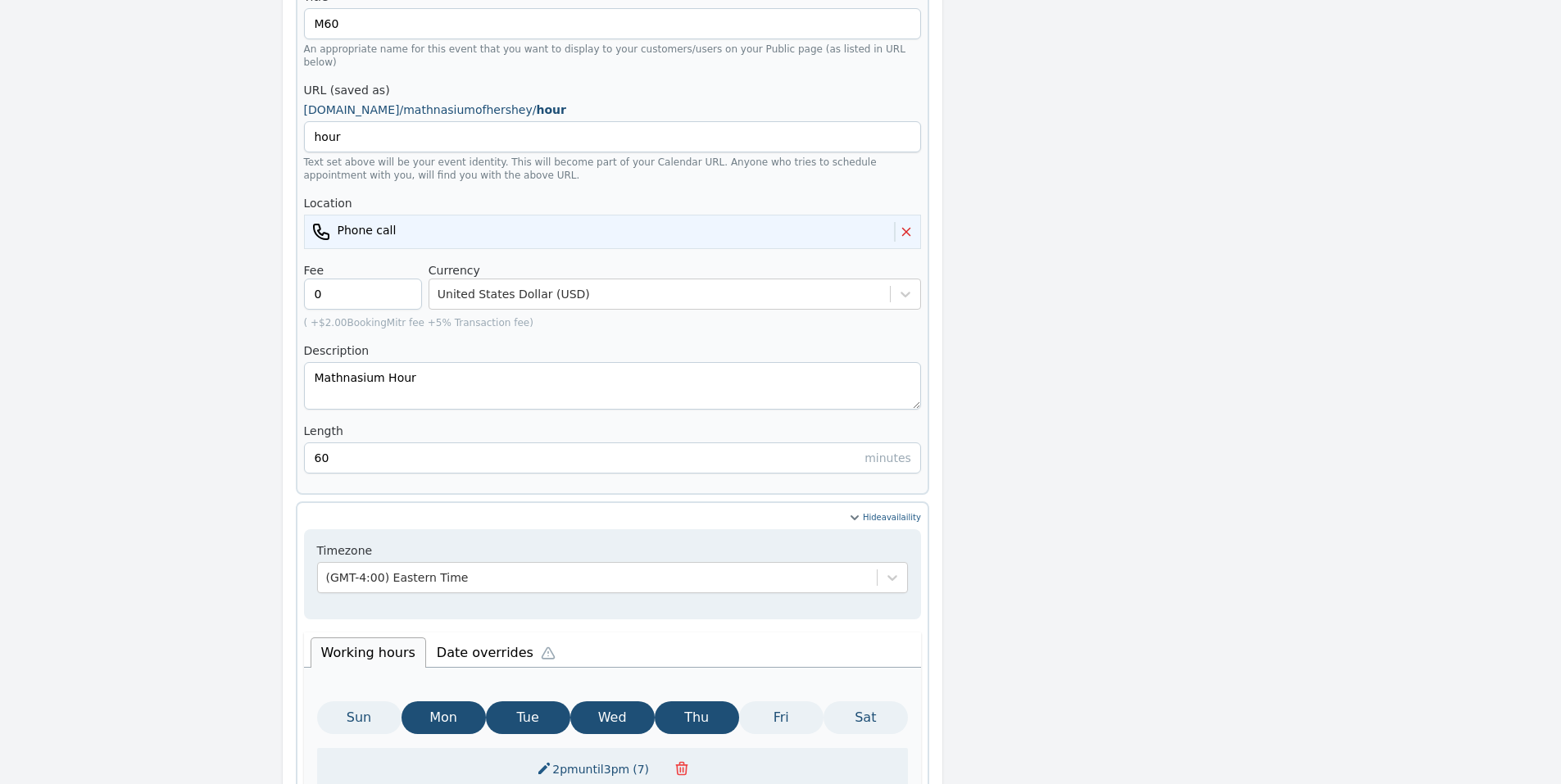
scroll to position [328, 0]
click at [461, 632] on li "Date overrides" at bounding box center [500, 649] width 148 height 35
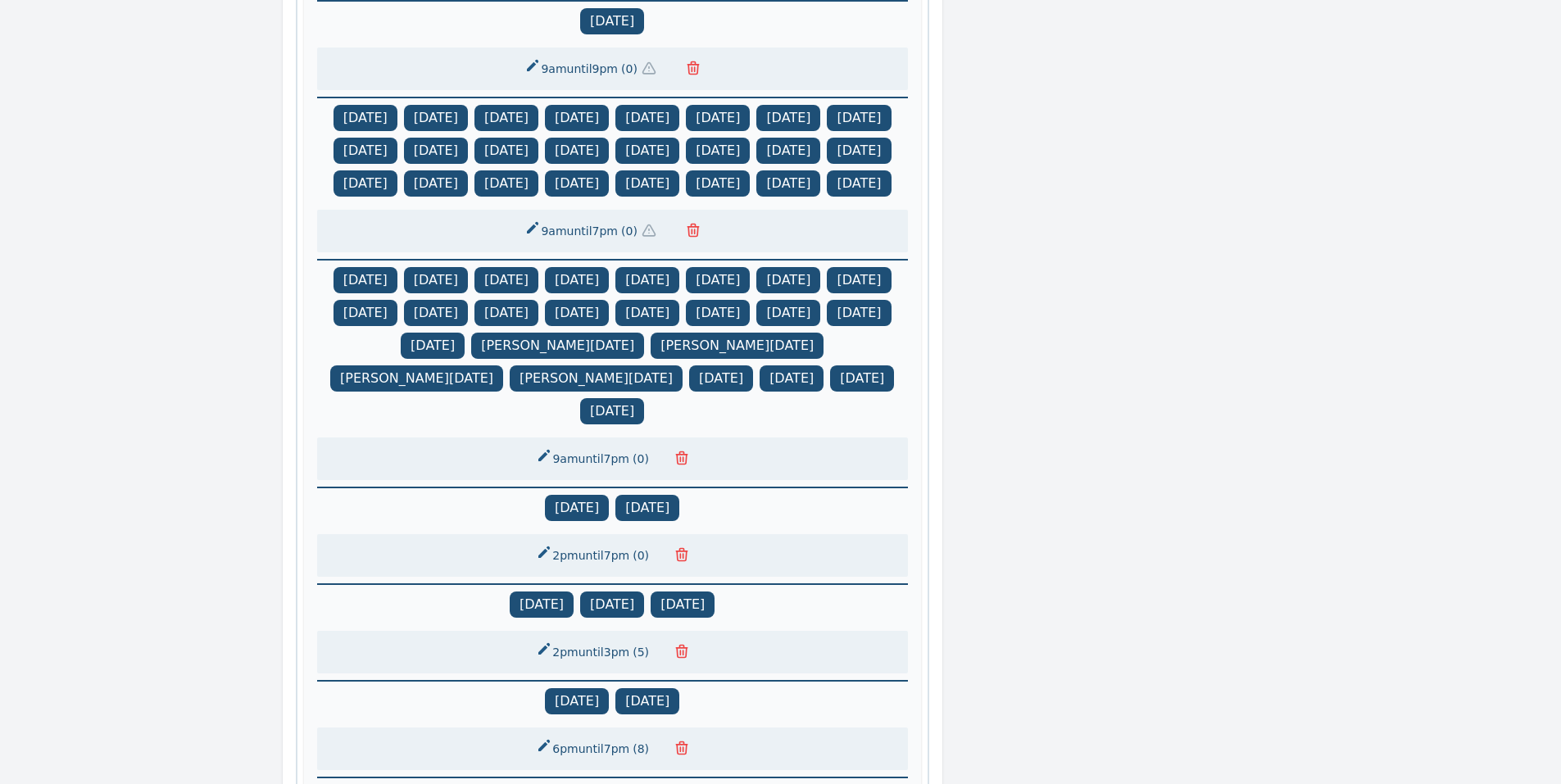
scroll to position [1639, 0]
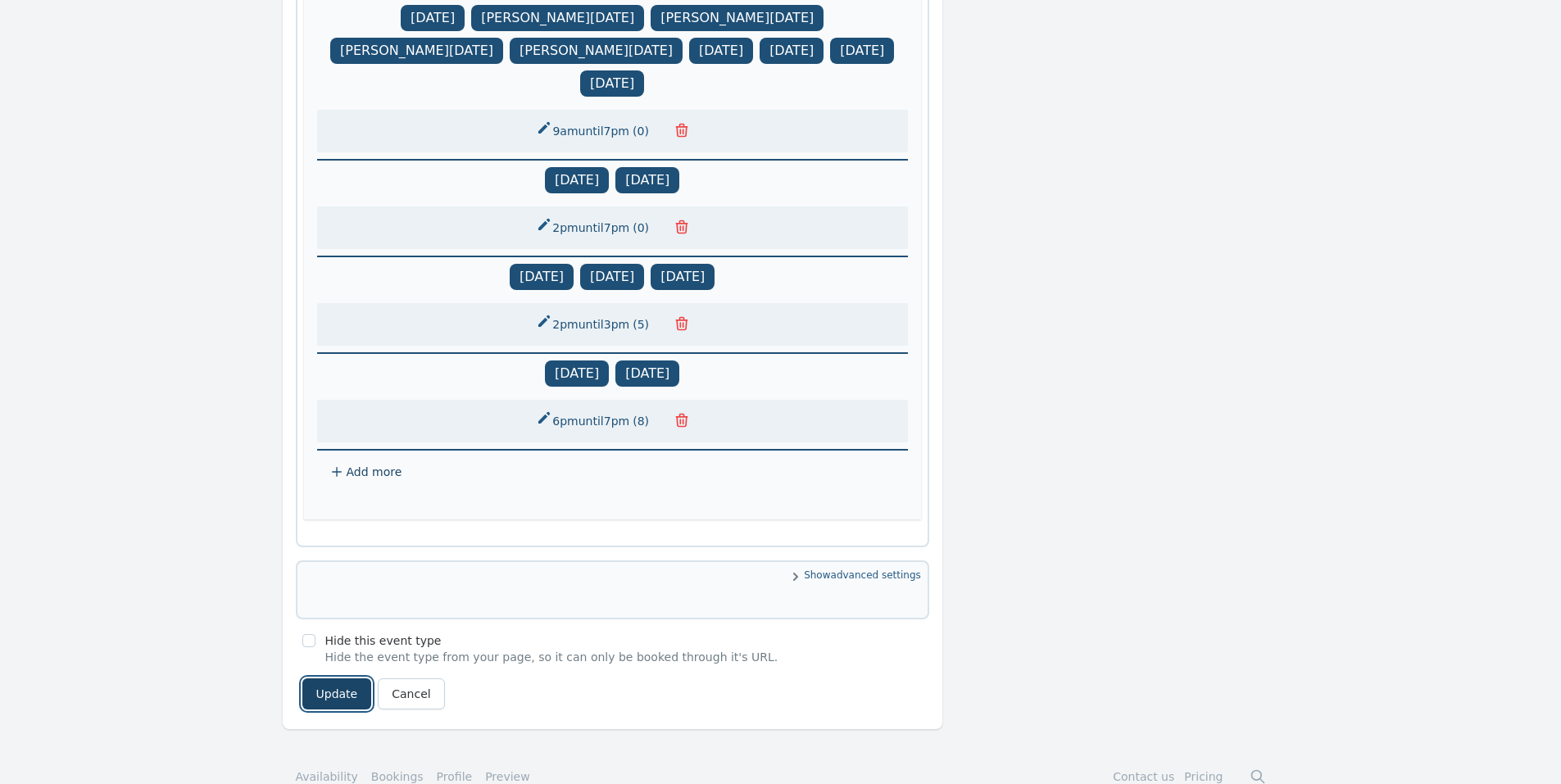
click at [338, 710] on button "Update" at bounding box center [337, 694] width 70 height 31
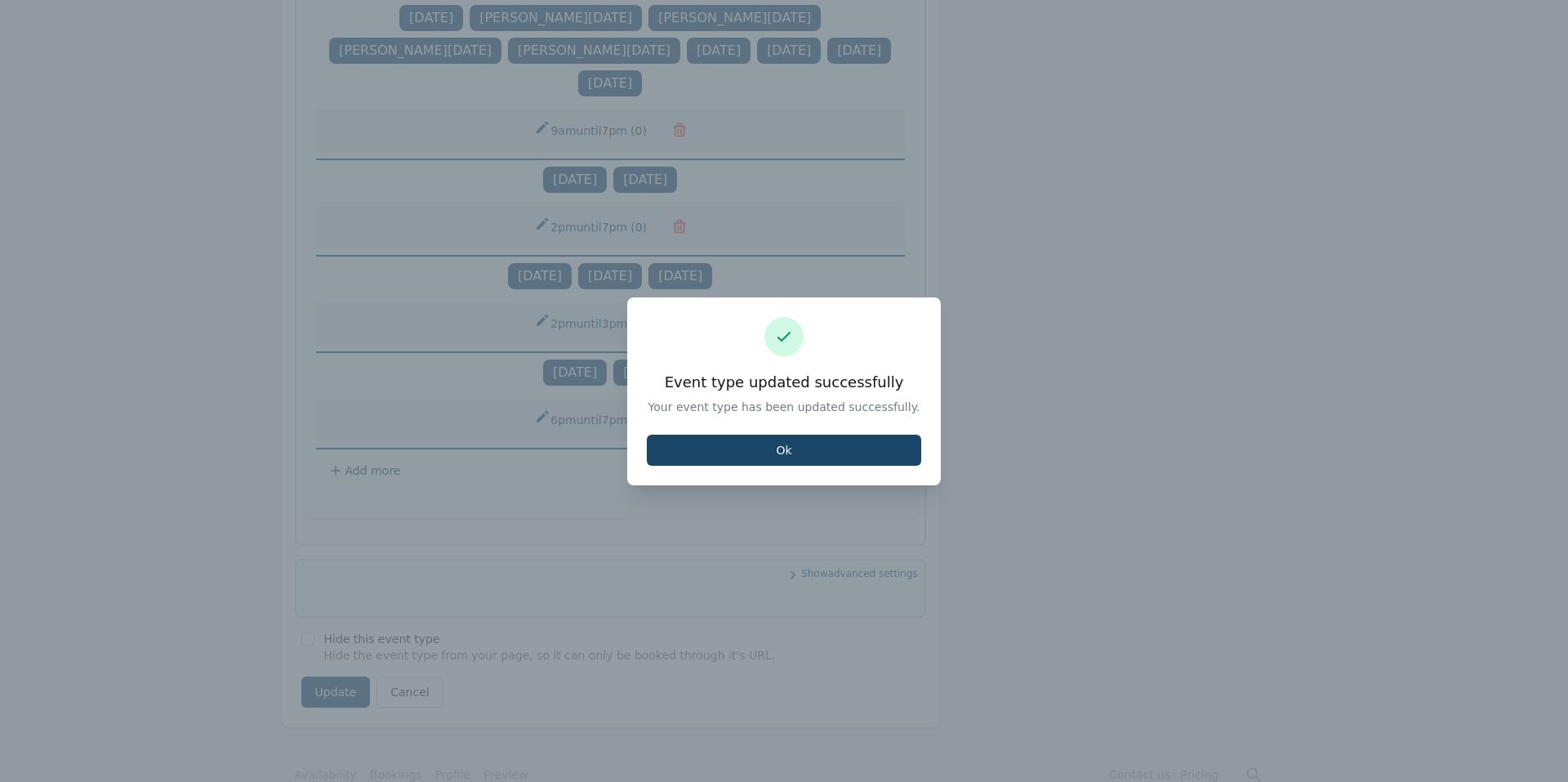
click at [782, 439] on button "Ok" at bounding box center [784, 450] width 274 height 31
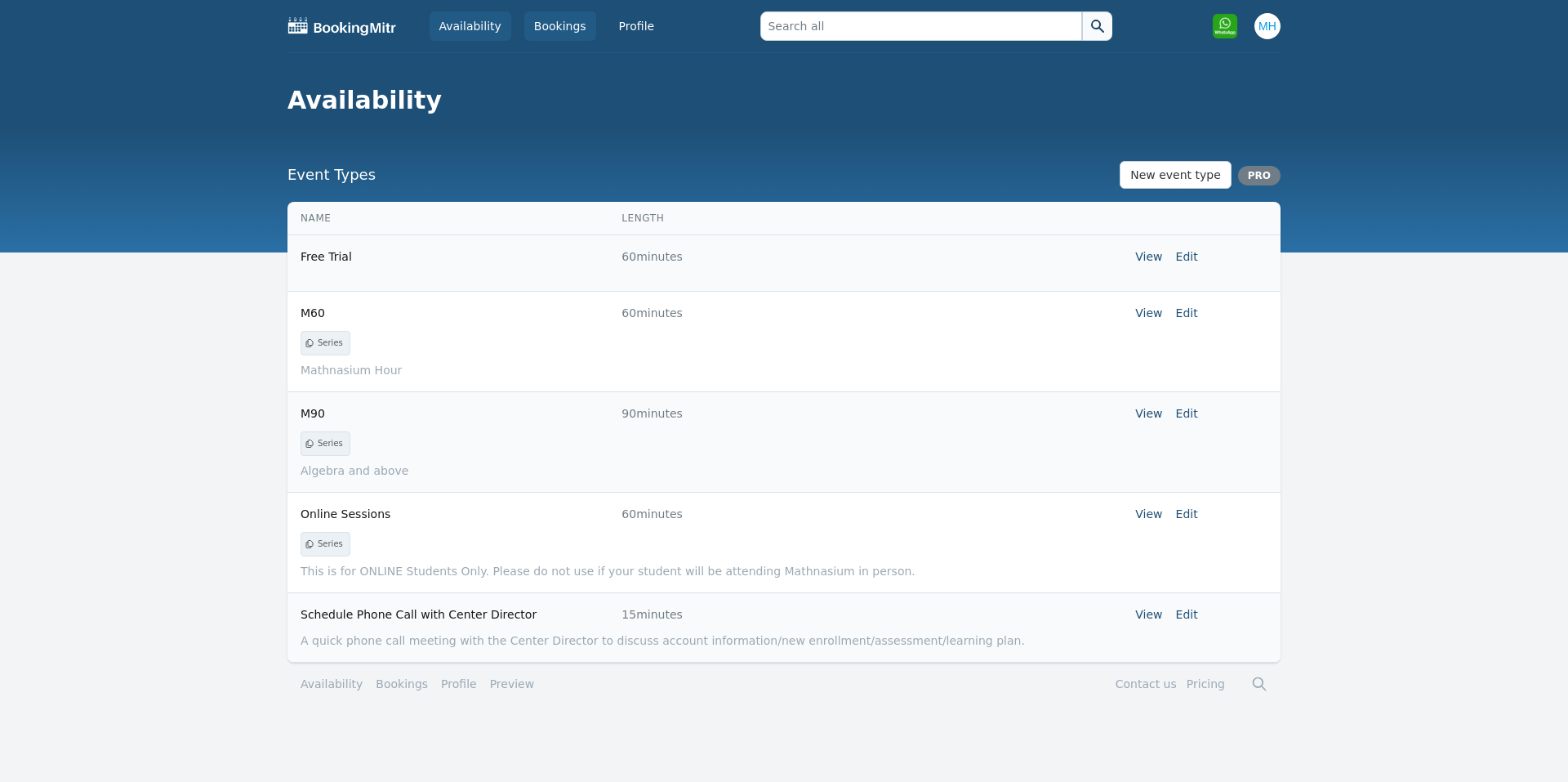
click at [539, 19] on link "Bookings" at bounding box center [560, 25] width 72 height 29
click at [578, 24] on link "Bookings" at bounding box center [560, 25] width 72 height 29
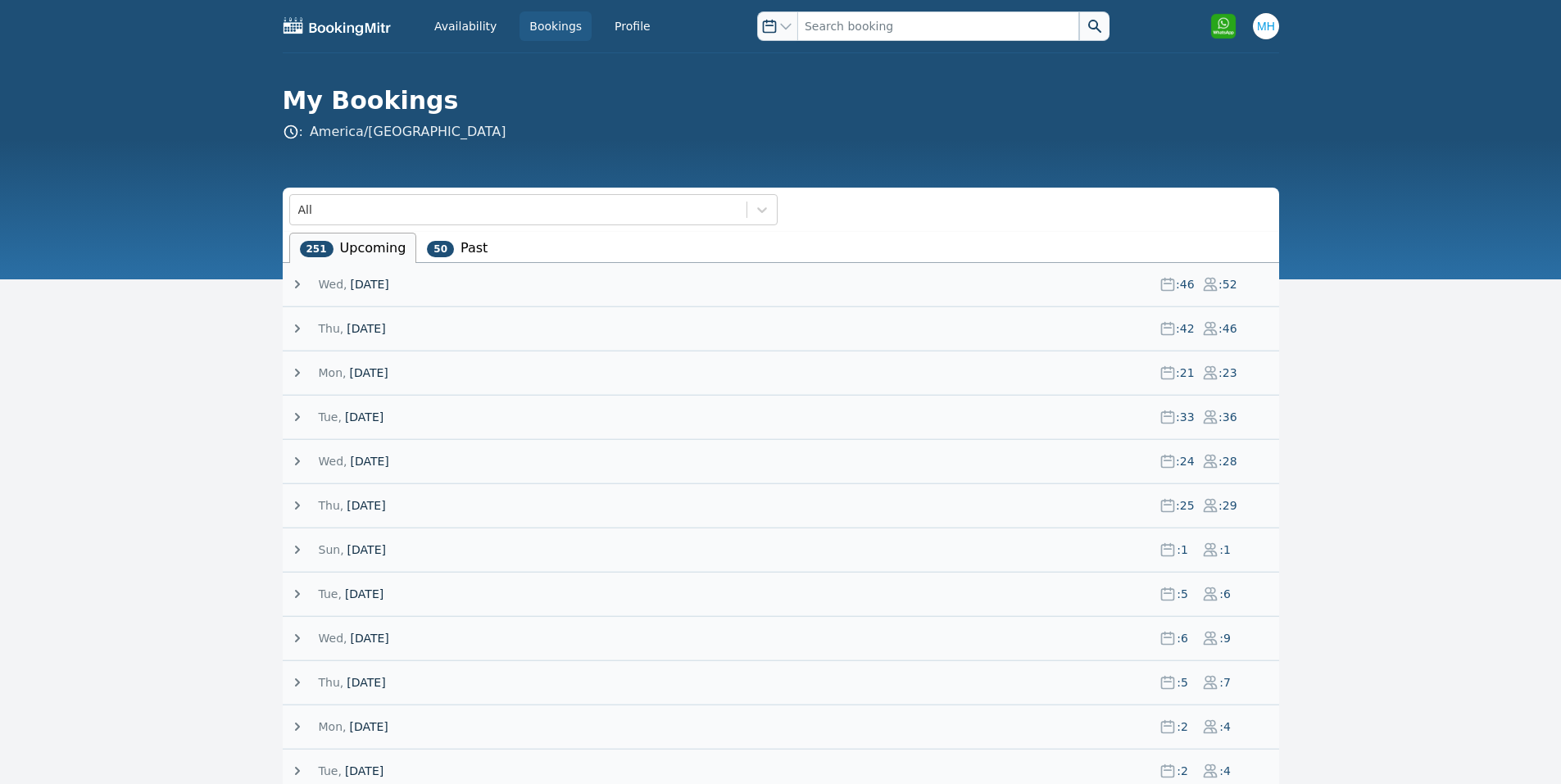
click at [369, 373] on span "[DATE]" at bounding box center [368, 372] width 39 height 16
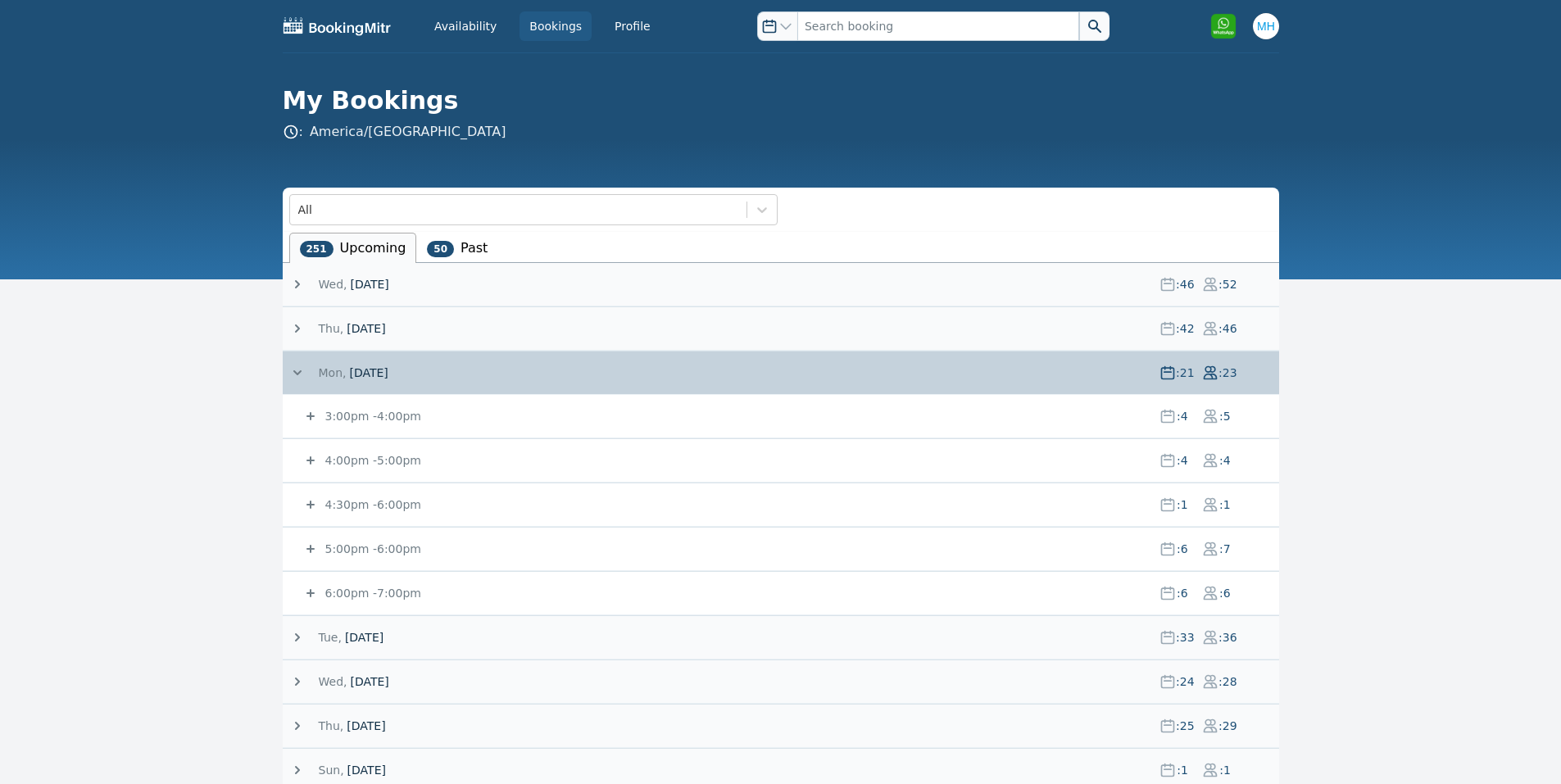
click at [375, 549] on small "5:00pm - 6:00pm" at bounding box center [371, 549] width 99 height 13
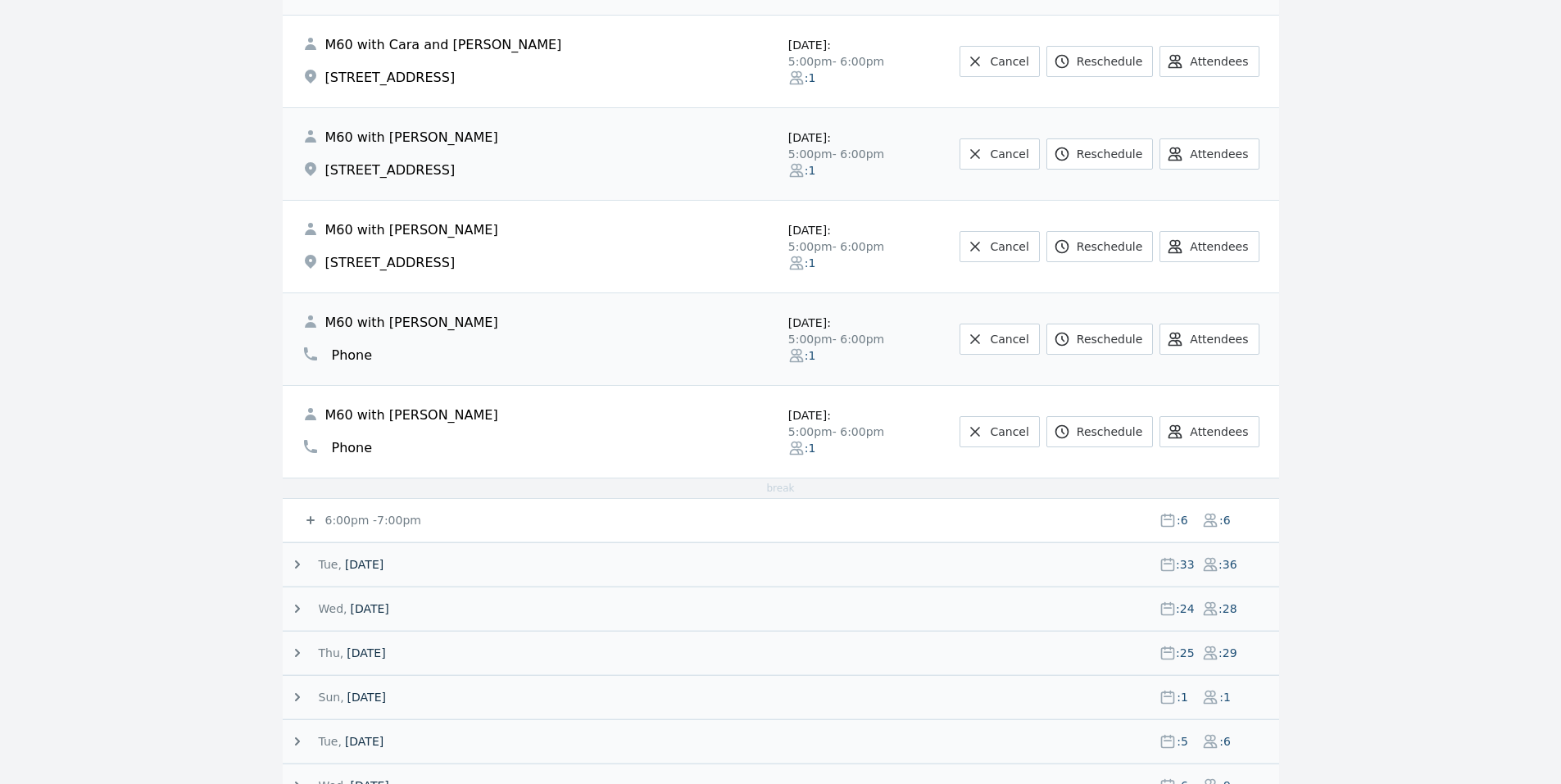
scroll to position [655, 0]
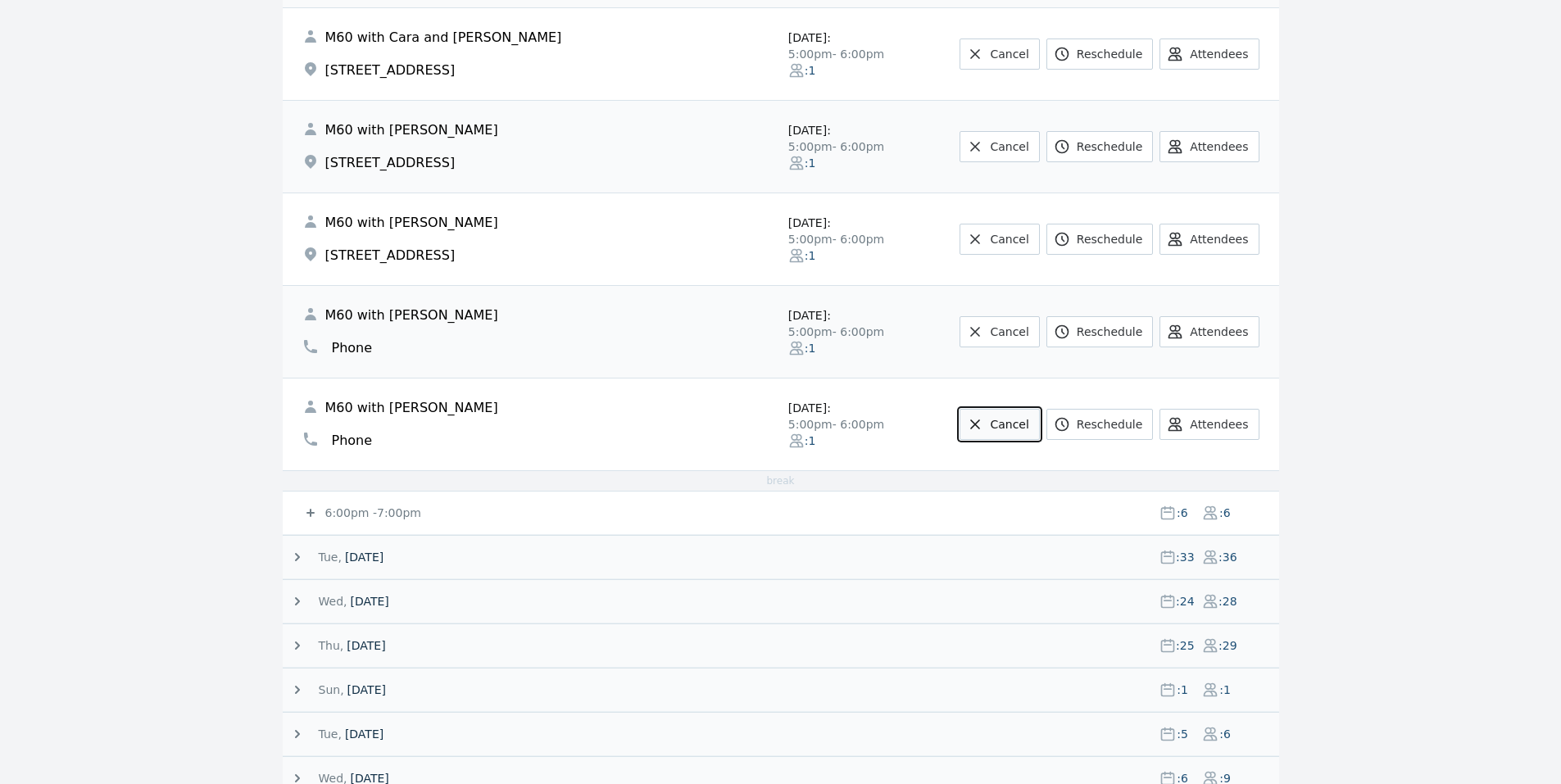
click at [1008, 436] on link "Cancel" at bounding box center [999, 424] width 79 height 31
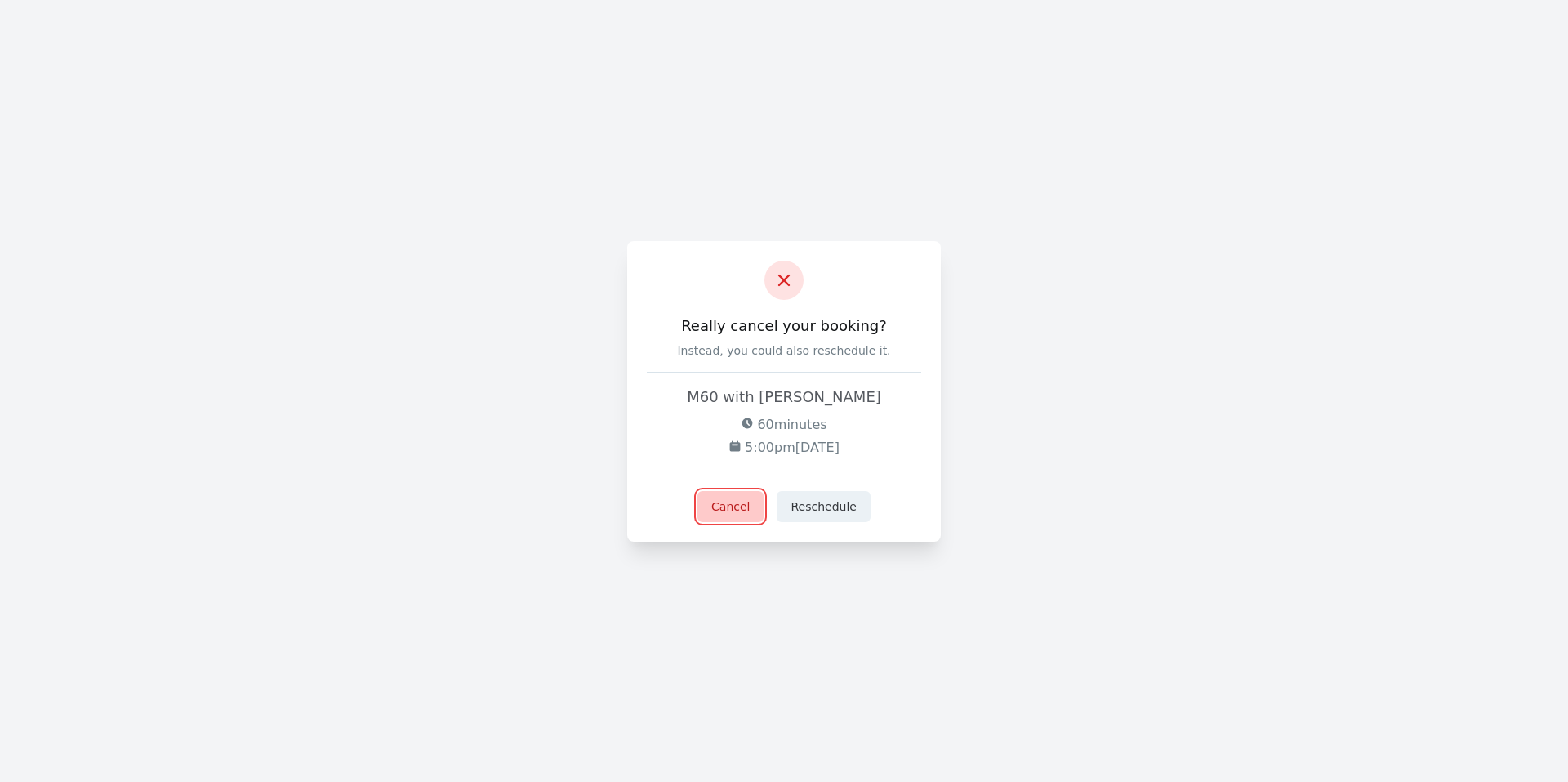
click at [745, 507] on button "Cancel" at bounding box center [730, 506] width 66 height 31
